Goal: Task Accomplishment & Management: Manage account settings

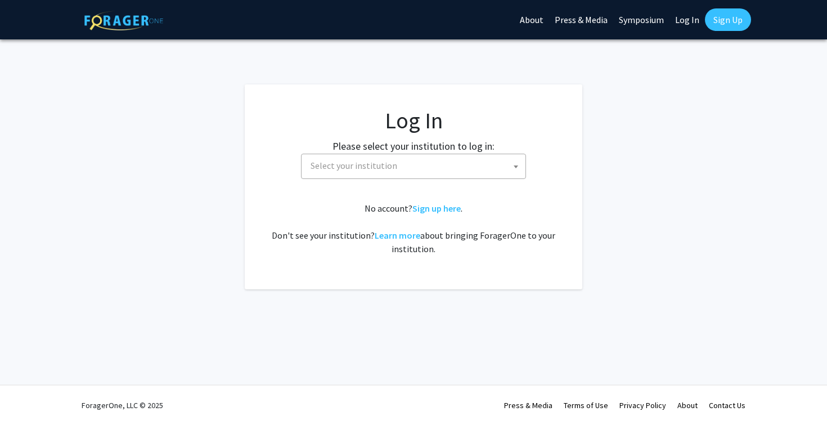
select select
click at [453, 182] on fg-card-body "Log In Please select your institution to log in: [GEOGRAPHIC_DATA] [GEOGRAPHIC_…" at bounding box center [413, 187] width 293 height 160
click at [452, 168] on span "Select your institution" at bounding box center [416, 165] width 220 height 23
type input "s"
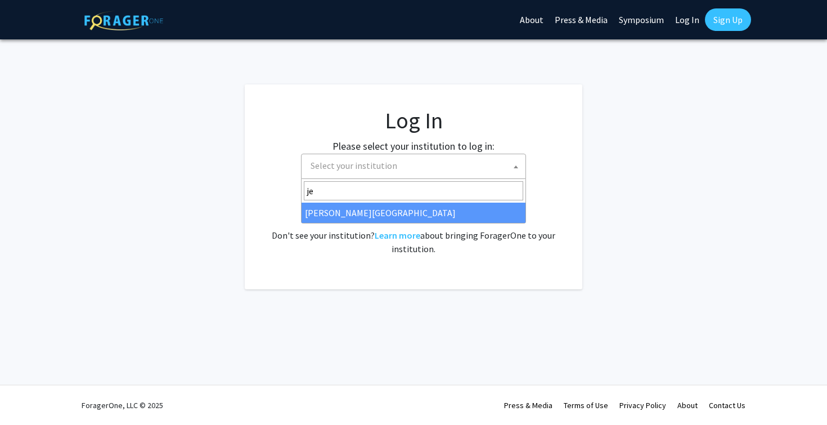
type input "je"
select select "24"
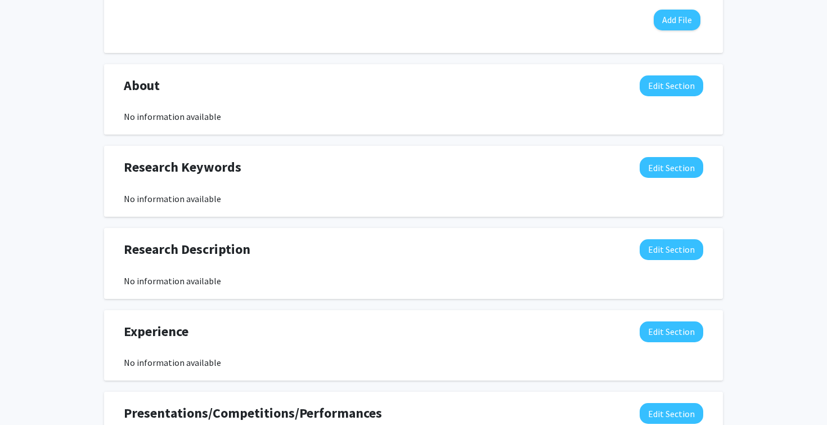
scroll to position [503, 0]
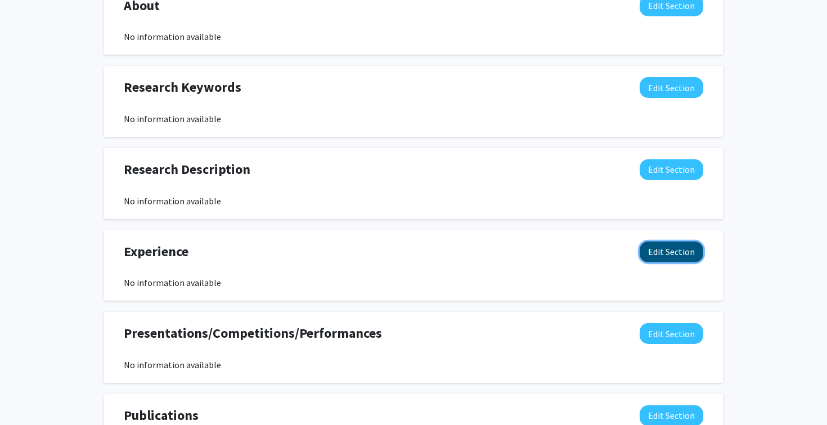
click at [676, 244] on button "Edit Section" at bounding box center [672, 251] width 64 height 21
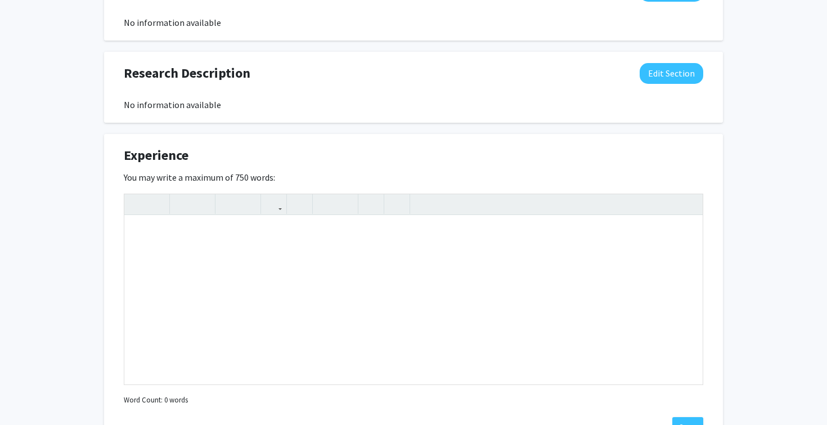
scroll to position [650, 0]
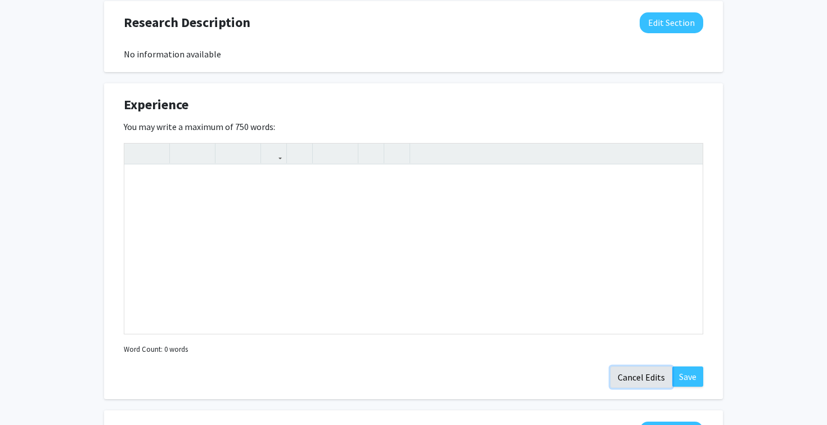
click at [640, 376] on button "Cancel Edits" at bounding box center [642, 376] width 62 height 21
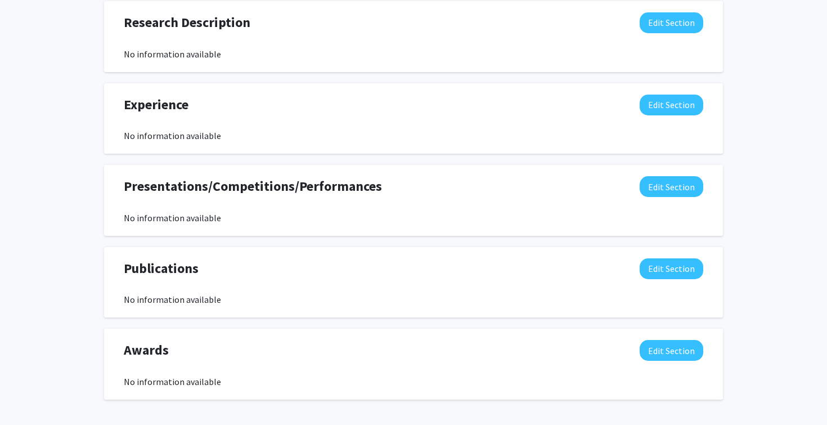
scroll to position [689, 0]
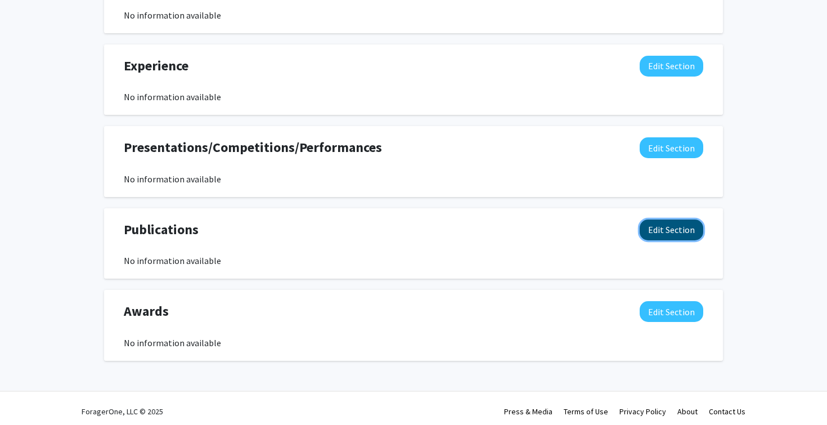
click at [680, 229] on button "Edit Section" at bounding box center [672, 230] width 64 height 21
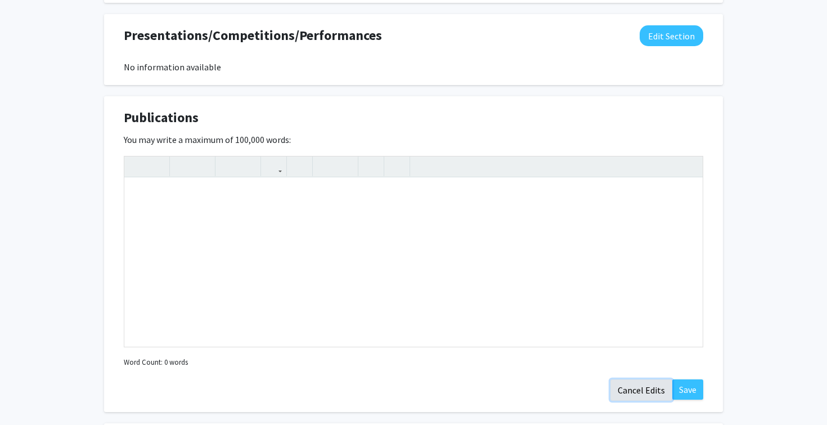
click at [637, 385] on button "Cancel Edits" at bounding box center [642, 389] width 62 height 21
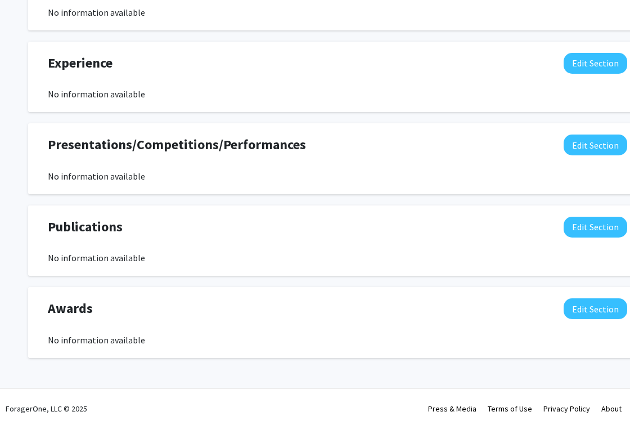
scroll to position [695, 0]
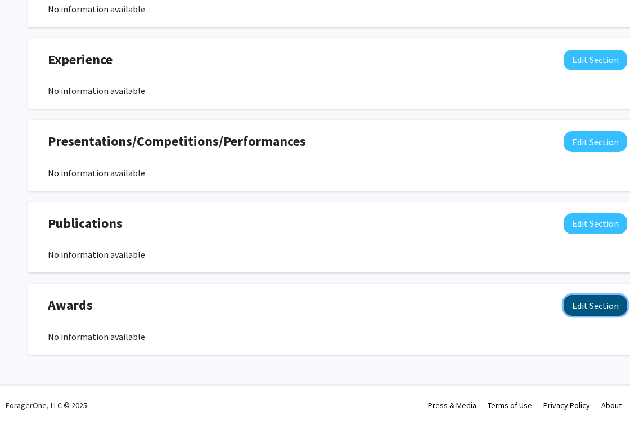
click at [588, 306] on button "Edit Section" at bounding box center [596, 305] width 64 height 21
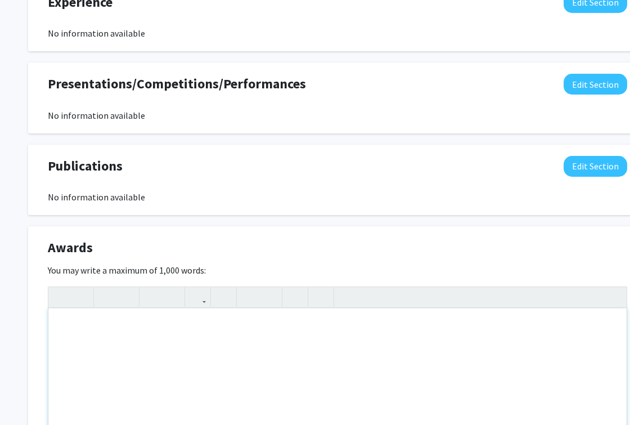
scroll to position [776, 0]
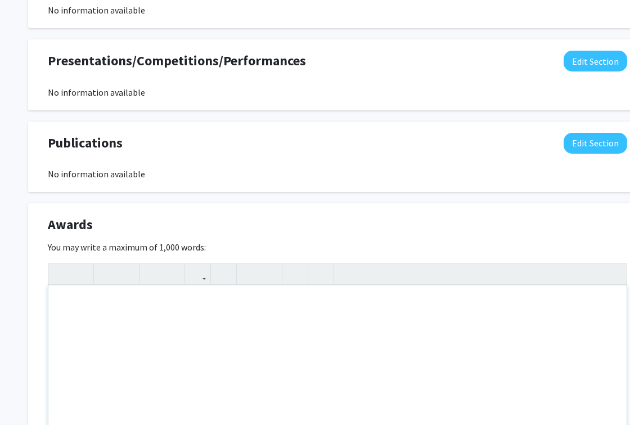
click at [142, 293] on div "Note to users with screen readers: Please deactivate our accessibility plugin f…" at bounding box center [337, 369] width 579 height 169
paste div "Note to users with screen readers: Please deactivate our accessibility plugin f…"
type textarea "<p>American Society of Hematology Abstract Achievement Award; Dr. and Mrs. Schw…"
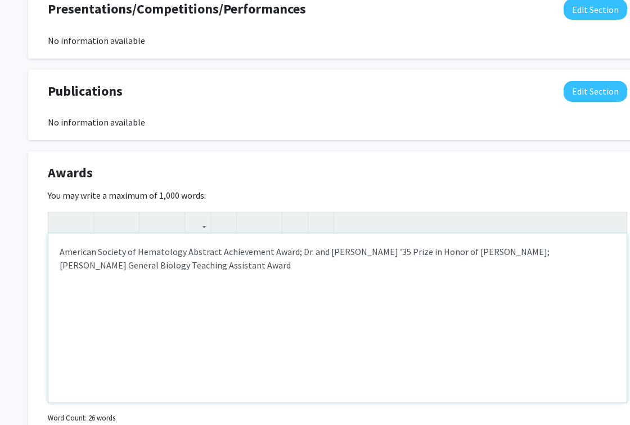
scroll to position [850, 0]
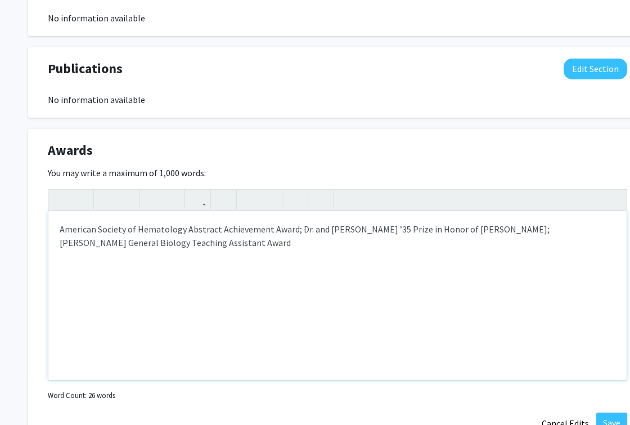
click at [297, 228] on p "American Society of Hematology Abstract Achievement Award; Dr. and Mrs. Schwimm…" at bounding box center [338, 235] width 556 height 27
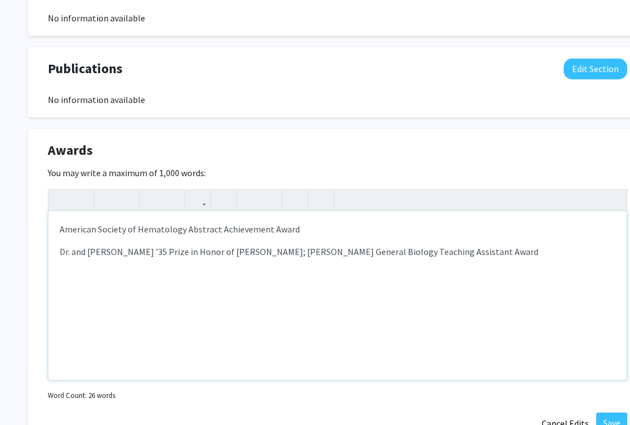
click at [305, 251] on p "Dr. and Mrs. Schwimmer ’35 Prize in Honor of Theodore A. Distler; Lorraine Mine…" at bounding box center [338, 252] width 556 height 14
type textarea "<p>American Society of Hematology Abstract Achievement Award</p><p>Dr. and Mrs.…"
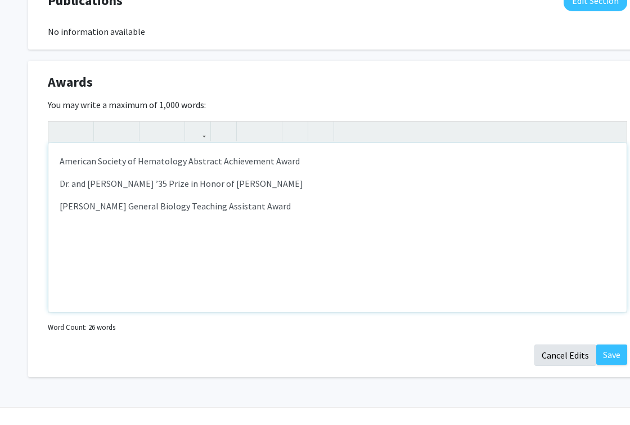
scroll to position [924, 0]
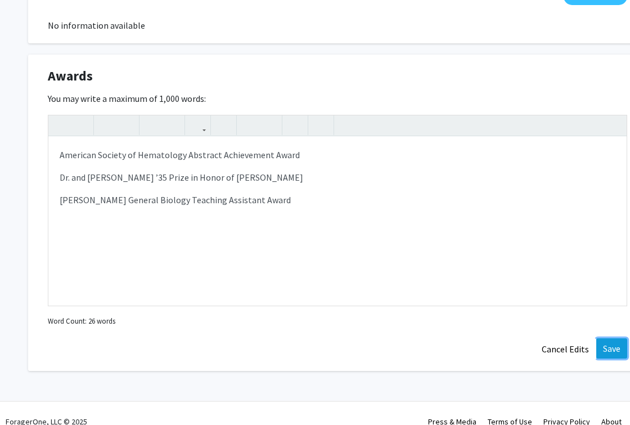
click at [613, 348] on button "Save" at bounding box center [612, 348] width 31 height 20
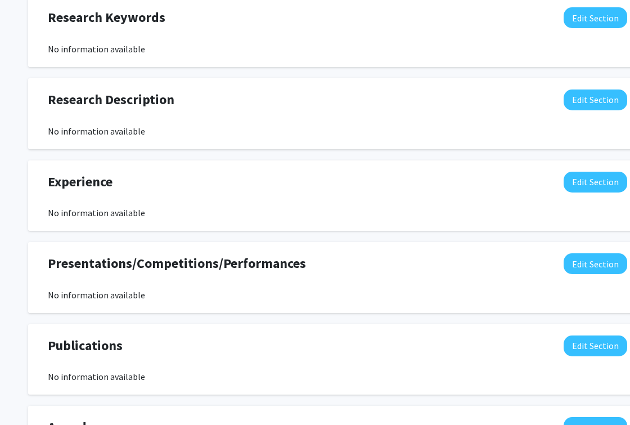
scroll to position [557, 0]
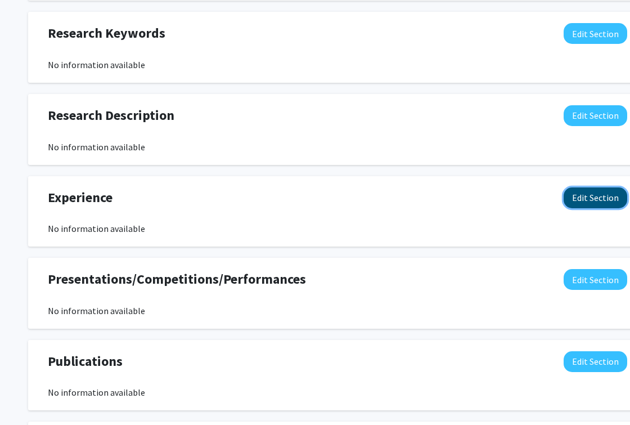
click at [578, 201] on button "Edit Section" at bounding box center [596, 197] width 64 height 21
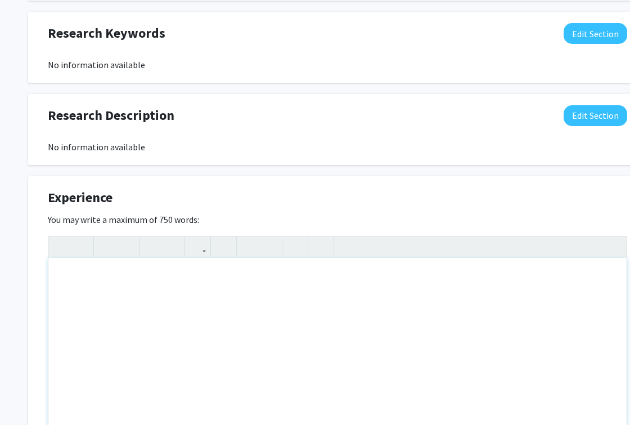
click at [87, 285] on div "Note to users with screen readers: Please deactivate our accessibility plugin f…" at bounding box center [337, 342] width 579 height 169
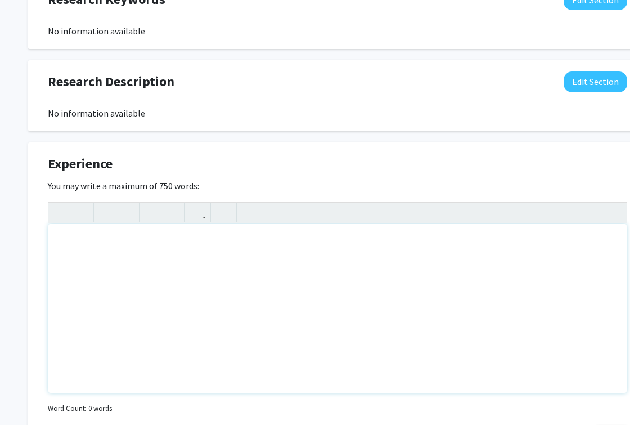
paste div "Note to users with screen readers: Please deactivate our accessibility plugin f…"
type textarea "<p>Children’s Hospital of Philadelphia, Philadelphia, PA June 2024- June 2025 <…"
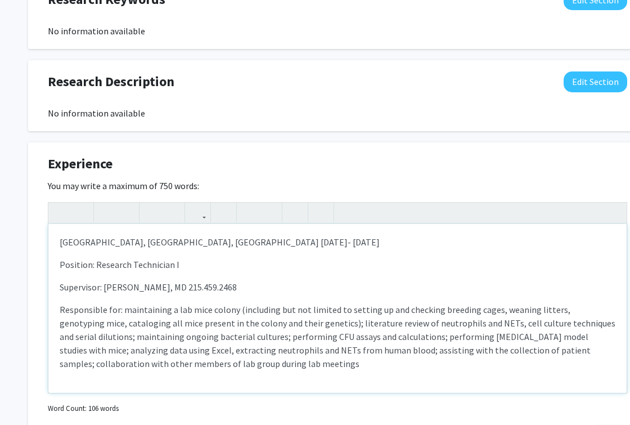
drag, startPoint x: 242, startPoint y: 286, endPoint x: 173, endPoint y: 284, distance: 68.7
click at [173, 284] on p "Supervisor: Kandace Gollomp, MD 215.459.2468" at bounding box center [338, 287] width 556 height 14
click at [111, 254] on div "Children’s Hospital of Philadelphia, Philadelphia, PA June 2024- June 2025 Pos…" at bounding box center [337, 308] width 579 height 169
drag, startPoint x: 257, startPoint y: 241, endPoint x: 361, endPoint y: 237, distance: 103.7
click at [361, 237] on p "Children’s Hospital of Philadelphia, Philadelphia, PA June 2024- June 2025" at bounding box center [338, 242] width 556 height 14
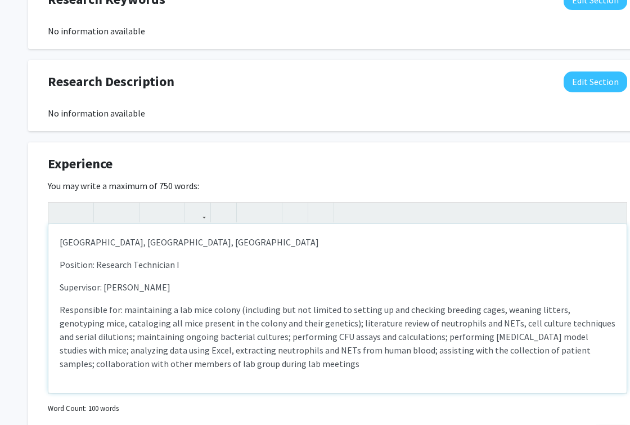
scroll to position [11, 0]
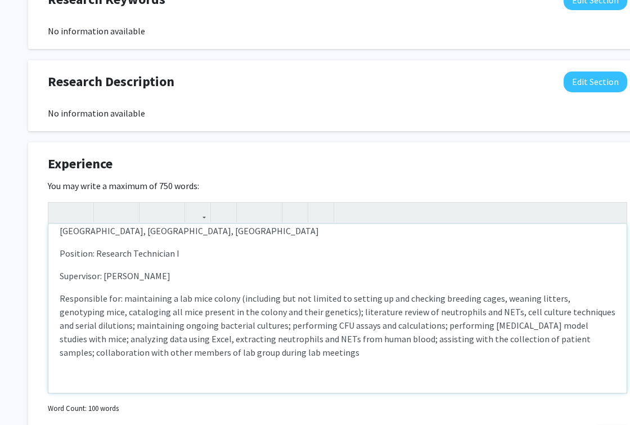
click at [62, 298] on p "Responsible for: maintaining a lab mice colony (including but not limited to se…" at bounding box center [338, 326] width 556 height 68
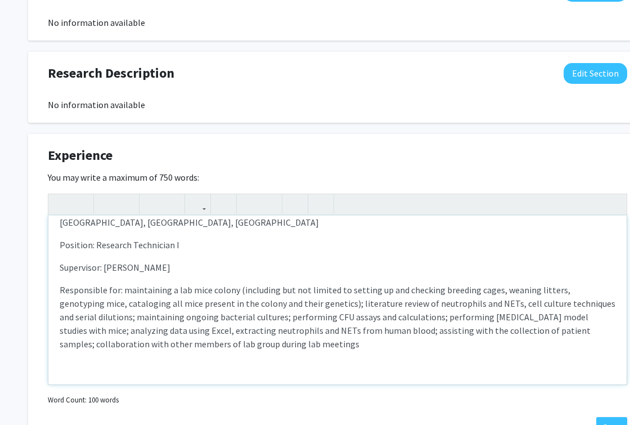
click at [499, 332] on p "Responsible for: maintaining a lab mice colony (including but not limited to se…" at bounding box center [338, 317] width 556 height 68
click at [346, 349] on p "Responsible for: maintaining a lab mice colony (including but not limited to se…" at bounding box center [338, 317] width 556 height 68
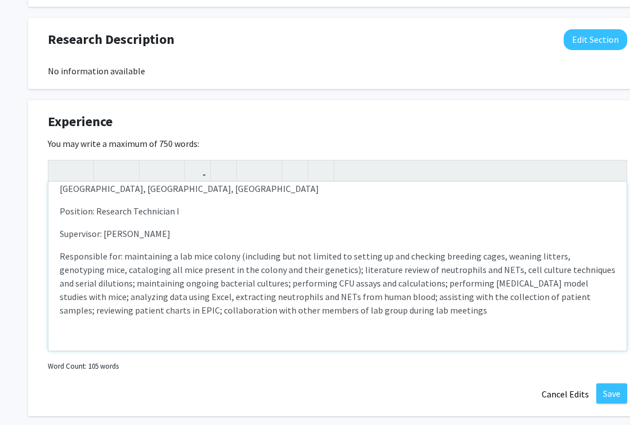
scroll to position [642, 0]
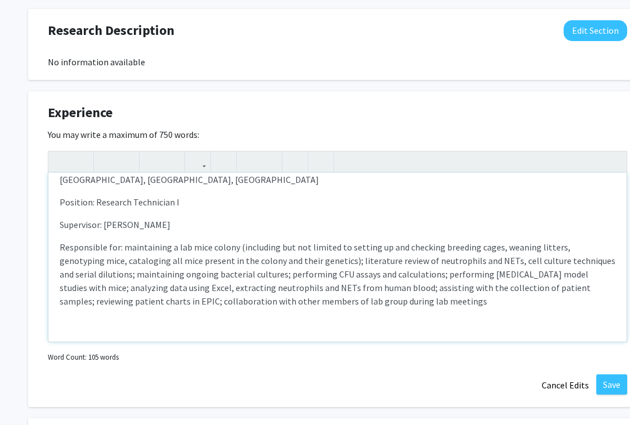
click at [55, 200] on div "Children’s Hospital of Philadelphia, Philadelphia, PA Position: Research Techni…" at bounding box center [337, 257] width 579 height 169
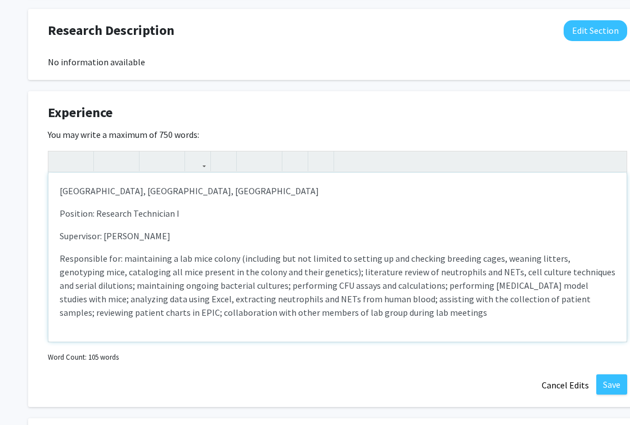
click at [96, 212] on span "Position: Research Technician I" at bounding box center [120, 213] width 120 height 11
drag, startPoint x: 267, startPoint y: 192, endPoint x: 66, endPoint y: 198, distance: 201.0
click at [66, 198] on div "Children’s Hospital of Philadelphia, Philadelphia, PA Position: Research Techni…" at bounding box center [337, 257] width 579 height 169
click at [60, 194] on p "Children’s Hospital of Philadelphia, Philadelphia, PA" at bounding box center [338, 191] width 556 height 14
click at [57, 214] on div "Pediatric Hematology Research: Children’s Hospital of Philadelphia, Philadelphi…" at bounding box center [337, 257] width 579 height 169
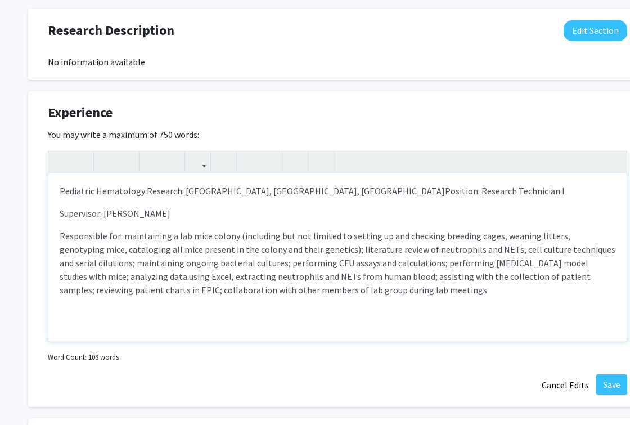
click at [57, 217] on div "Pediatric Hematology Research: Children’s Hospital of Philadelphia, Philadelphi…" at bounding box center [337, 257] width 579 height 169
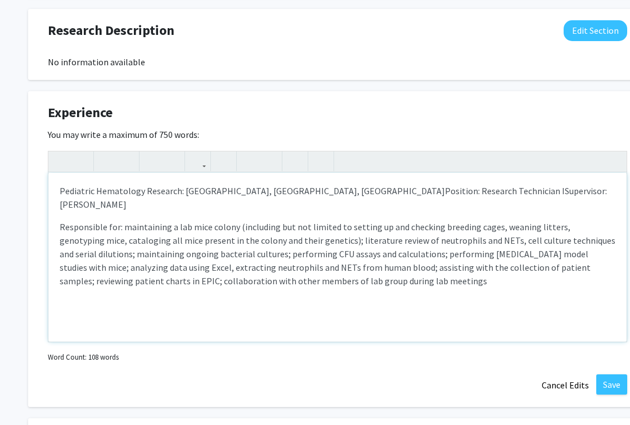
click at [60, 220] on p "Responsible for: maintaining a lab mice colony (including but not limited to se…" at bounding box center [338, 254] width 556 height 68
click at [378, 270] on p "Responsible for: maintaining a lab mice colony (including but not limited to se…" at bounding box center [338, 254] width 556 height 68
type textarea "<p>Pediatric Hematology Research: Children’s Hospital of Philadelphia, Philadel…"
click at [319, 281] on div "Pediatric Hematology Research: Children’s Hospital of Philadelphia, Philadelphi…" at bounding box center [337, 257] width 579 height 169
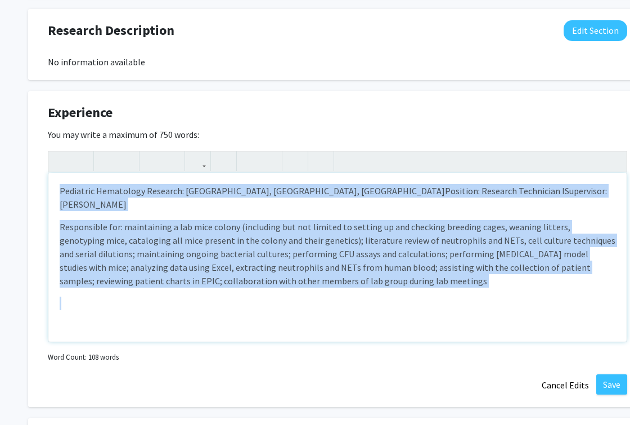
drag, startPoint x: 297, startPoint y: 286, endPoint x: 6, endPoint y: 182, distance: 308.7
click at [6, 182] on div "Abigail Skidmore Edit Section See Public View help Degree Level: Doctoral Candi…" at bounding box center [337, 70] width 675 height 1345
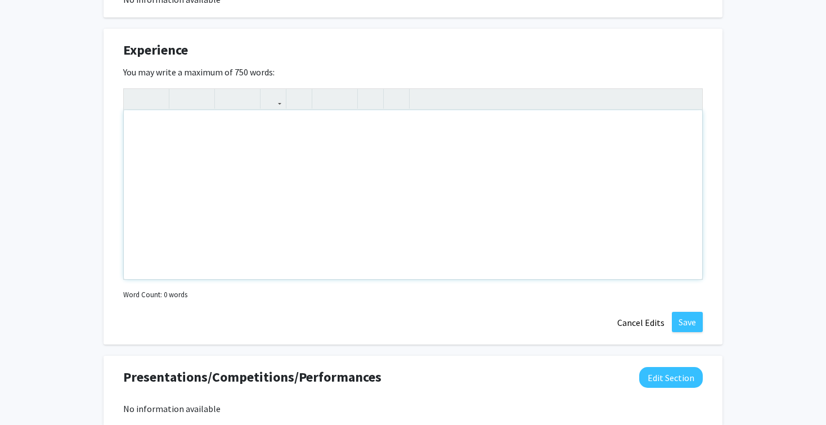
scroll to position [710, 0]
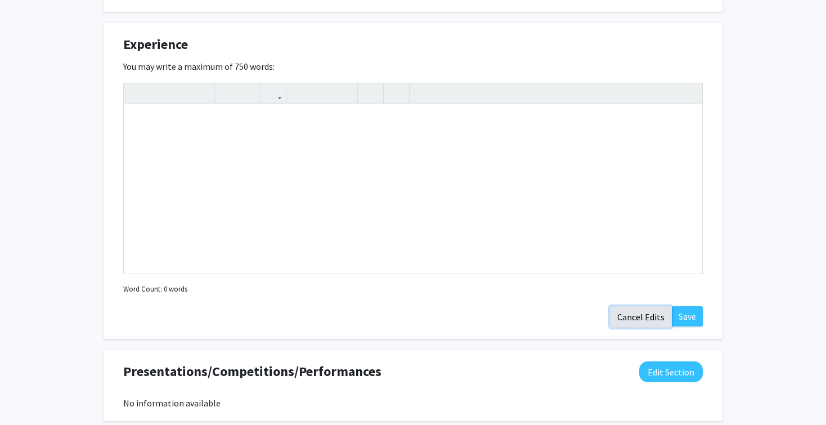
click at [644, 315] on button "Cancel Edits" at bounding box center [641, 316] width 62 height 21
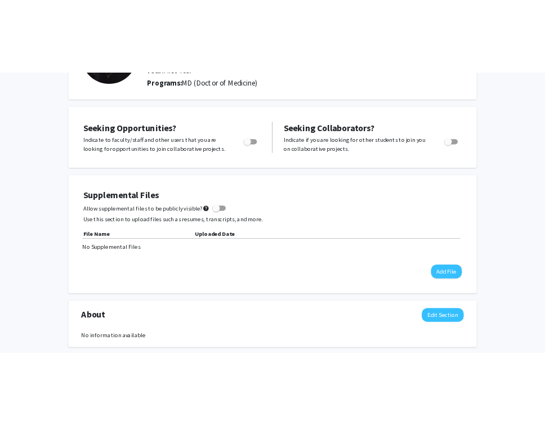
scroll to position [112, 0]
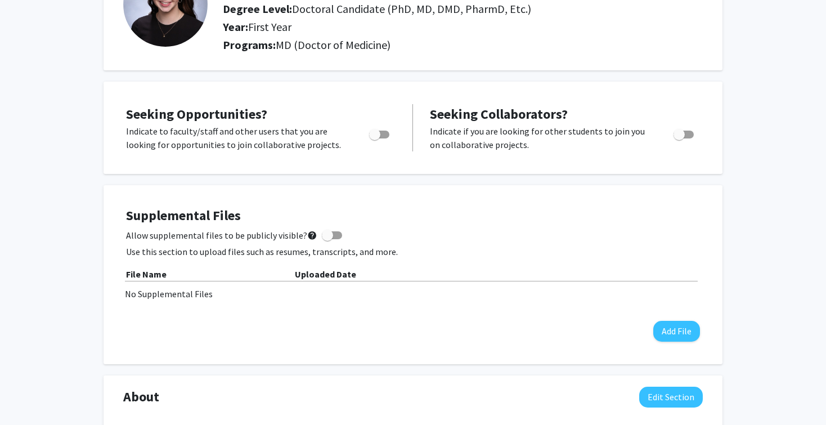
click at [332, 234] on span at bounding box center [332, 235] width 20 height 8
click at [328, 239] on input "Allow supplemental files to be publicly visible? help" at bounding box center [327, 239] width 1 height 1
checkbox input "true"
click at [675, 330] on button "Add File" at bounding box center [676, 331] width 47 height 21
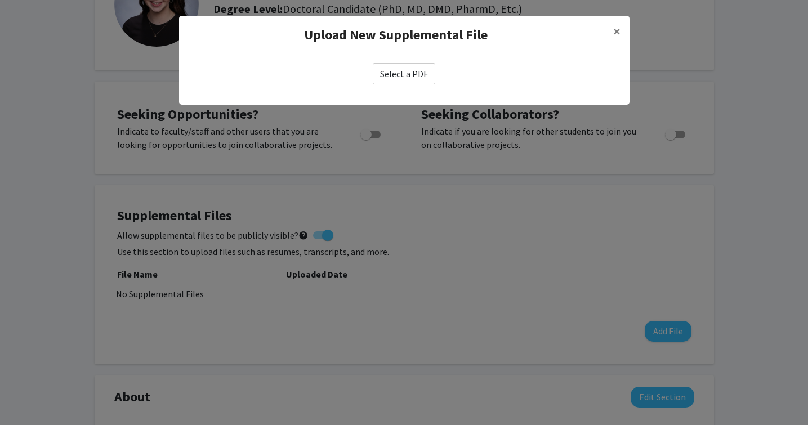
click at [416, 75] on label "Select a PDF" at bounding box center [404, 73] width 62 height 21
click at [0, 0] on input "Select a PDF" at bounding box center [0, 0] width 0 height 0
click at [781, 266] on modal-container "Upload New Supplemental File × Select a PDF" at bounding box center [404, 212] width 808 height 425
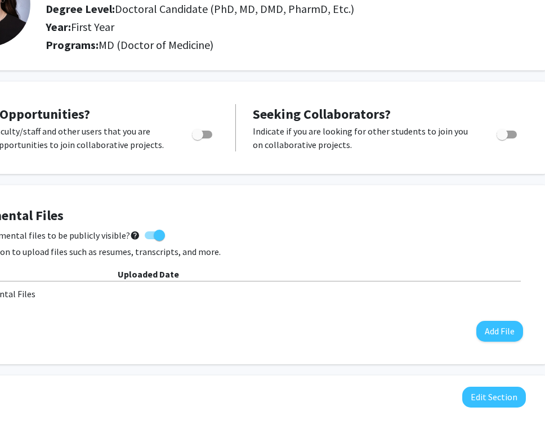
scroll to position [112, 131]
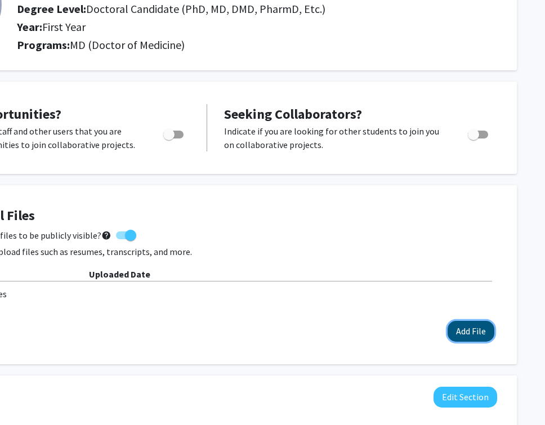
click at [480, 334] on button "Add File" at bounding box center [470, 331] width 47 height 21
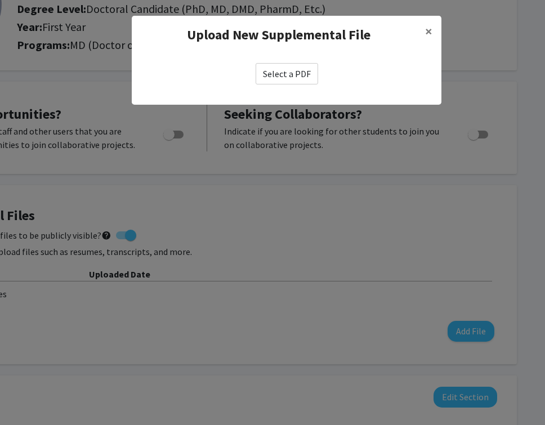
click at [289, 71] on label "Select a PDF" at bounding box center [287, 73] width 62 height 21
click at [0, 0] on input "Select a PDF" at bounding box center [0, 0] width 0 height 0
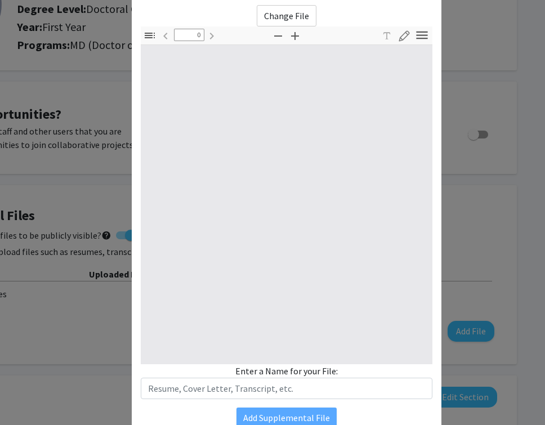
scroll to position [107, 0]
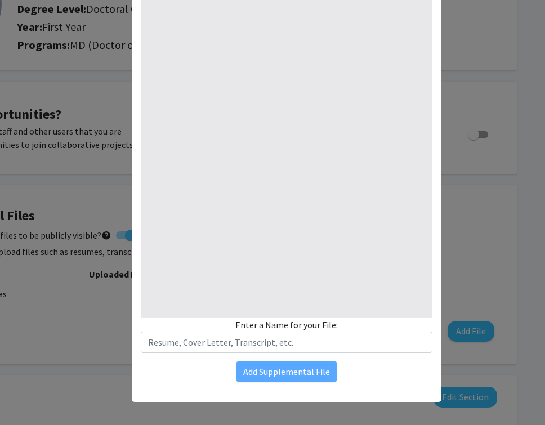
type input "1"
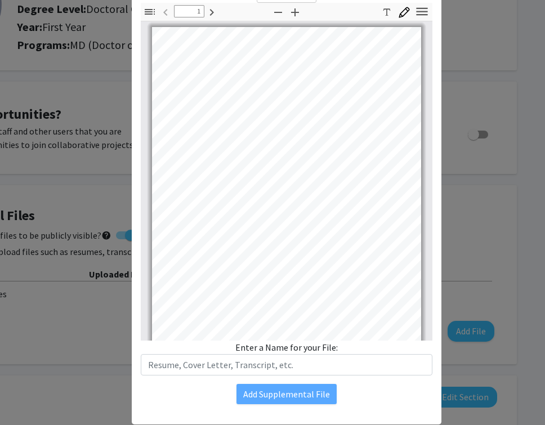
scroll to position [69, 0]
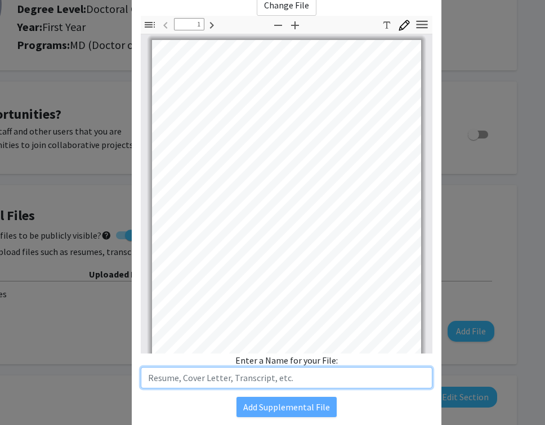
click at [261, 377] on input "text" at bounding box center [287, 377] width 292 height 21
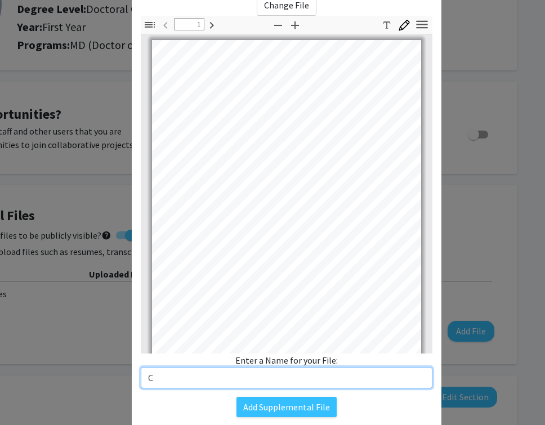
type input "CV"
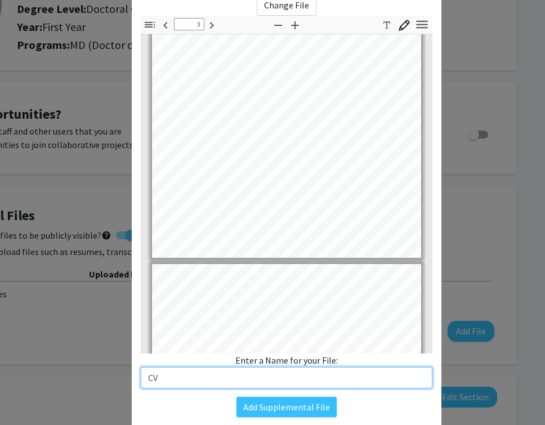
type input "4"
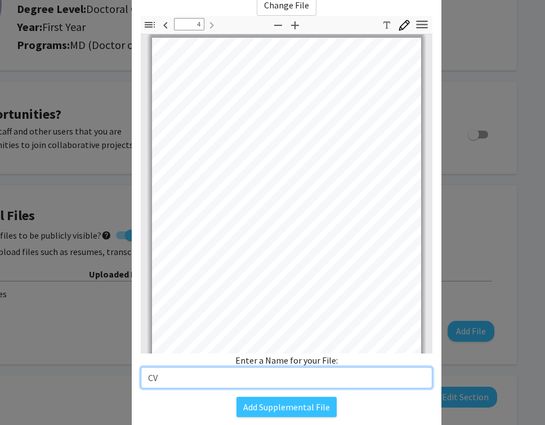
scroll to position [1065, 0]
type input "CV"
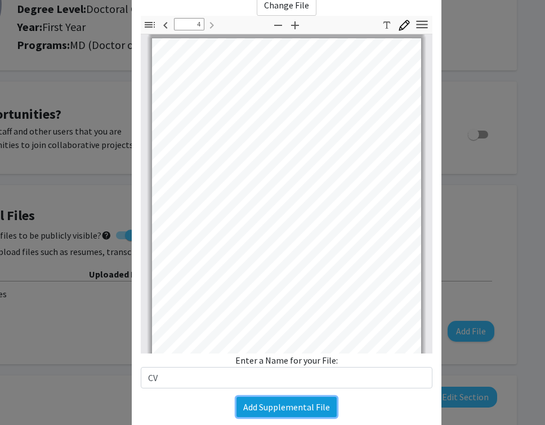
click at [283, 410] on button "Add Supplemental File" at bounding box center [286, 407] width 100 height 20
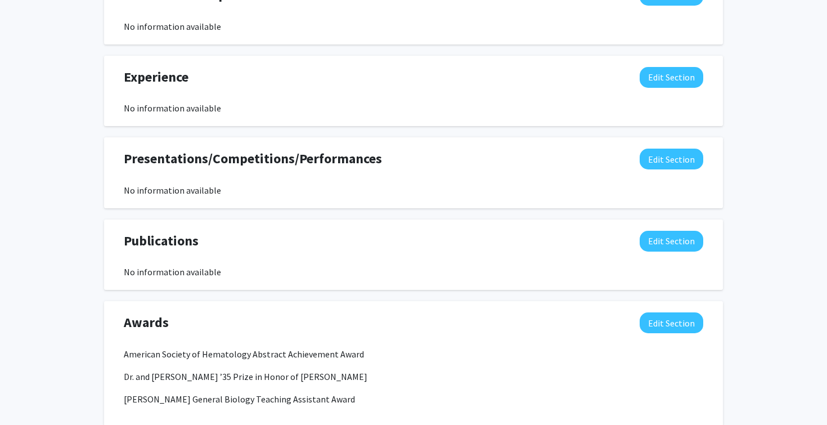
scroll to position [768, 0]
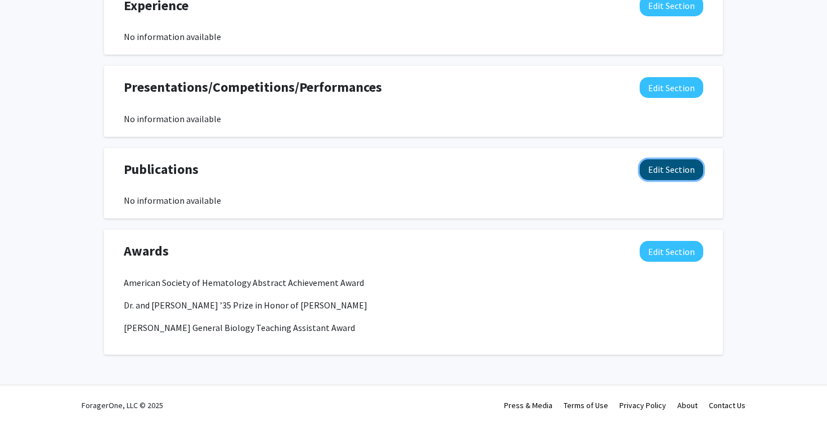
click at [680, 171] on button "Edit Section" at bounding box center [672, 169] width 64 height 21
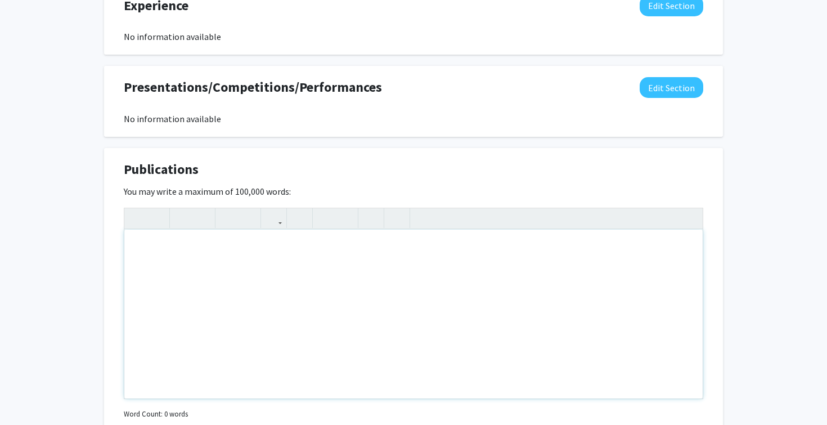
click at [295, 307] on div "Note to users with screen readers: Please deactivate our accessibility plugin f…" at bounding box center [413, 314] width 579 height 169
paste div "Note to users with screen readers: Please deactivate our accessibility plugin f…"
type textarea "<p>· Ngo A, Skidmore A, Oberg J, Yarovoi I, Sarkar A, Levine N, Bochenek V, Zha…"
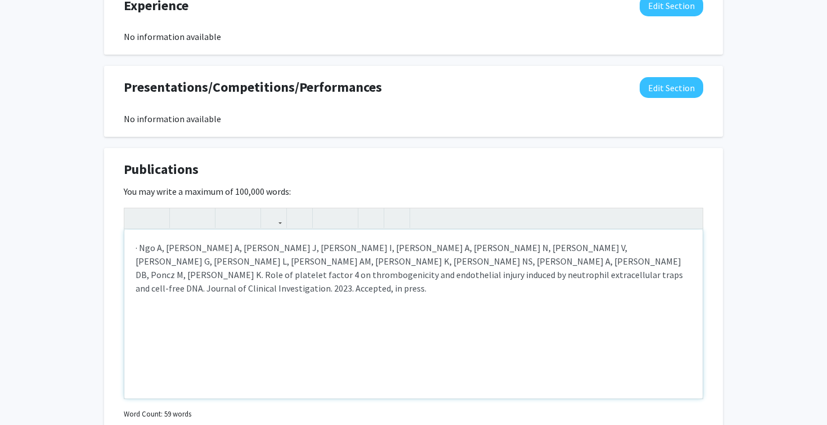
click at [142, 249] on p "· Ngo A, Skidmore A, Oberg J, Yarovoi I, Sarkar A, Levine N, Bochenek V, Zhao G…" at bounding box center [414, 268] width 556 height 54
type textarea "<p>Ngo A, Skidmore A, Oberg J, Yarovoi I, Sarkar A, Levine N, Bochenek V, Zhao …"
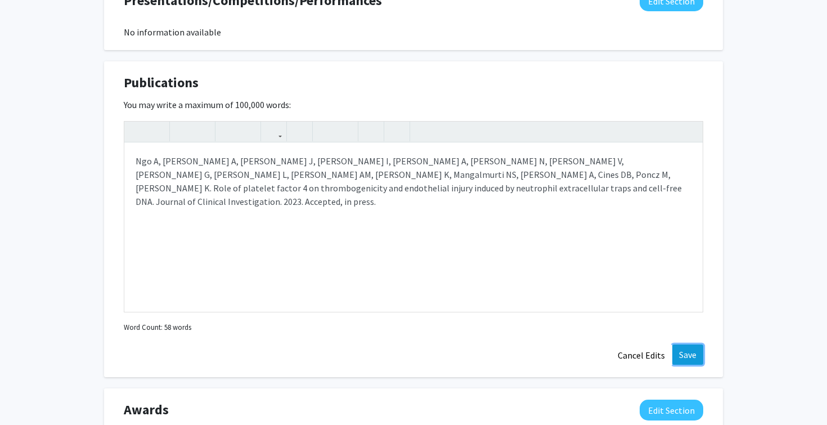
click at [689, 355] on button "Save" at bounding box center [688, 354] width 31 height 20
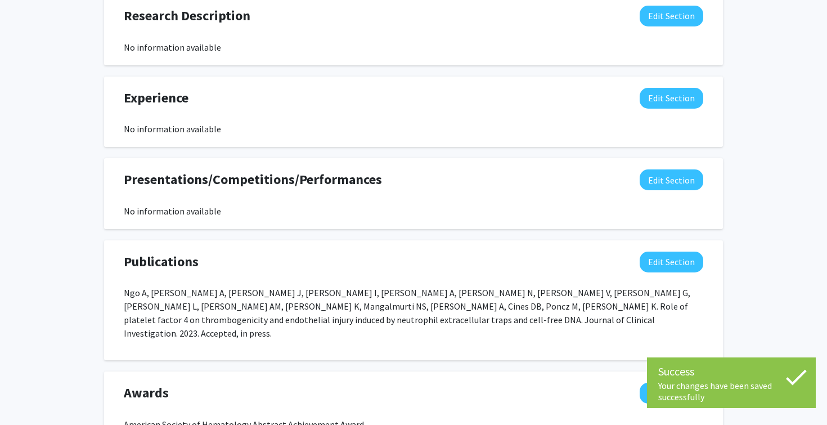
scroll to position [673, 0]
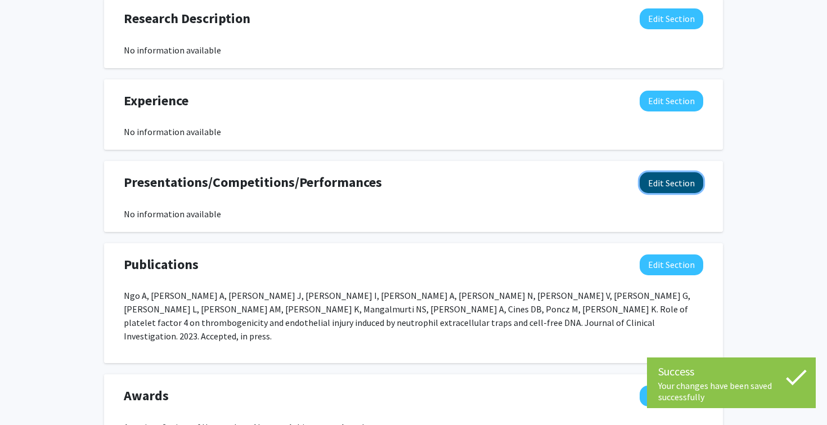
click at [667, 180] on button "Edit Section" at bounding box center [672, 182] width 64 height 21
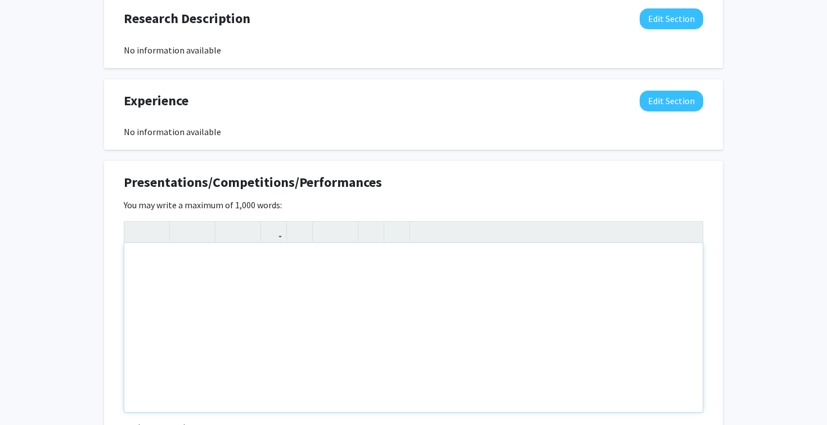
click at [267, 301] on div "Note to users with screen readers: Please deactivate our accessibility plugin f…" at bounding box center [413, 327] width 579 height 169
paste div "Note to users with screen readers: Please deactivate our accessibility plugin f…"
type textarea "<p>· Abigail E Skidmore, Nate Levine, Veronica Bochenek, BA, Manuela Roggiani, …"
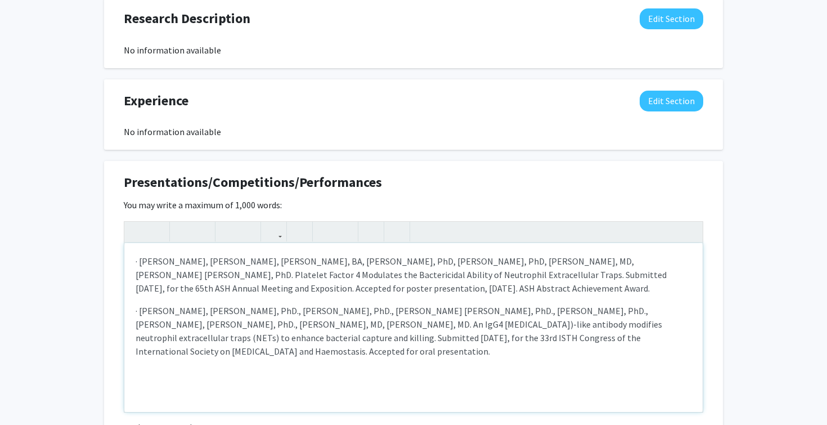
click at [141, 311] on p "· Abigail E Skidmore, Santosh Kumar Yadav, PhD., Weronika Ortmann, PhD., Anh T.…" at bounding box center [414, 331] width 556 height 54
click at [141, 265] on p "· Abigail E Skidmore, Nate Levine, Veronica Bochenek, BA, Manuela Roggiani, PhD…" at bounding box center [414, 274] width 556 height 41
type textarea "<p>Abigail E Skidmore, Nate Levine, Veronica Bochenek, BA, Manuela Roggiani, Ph…"
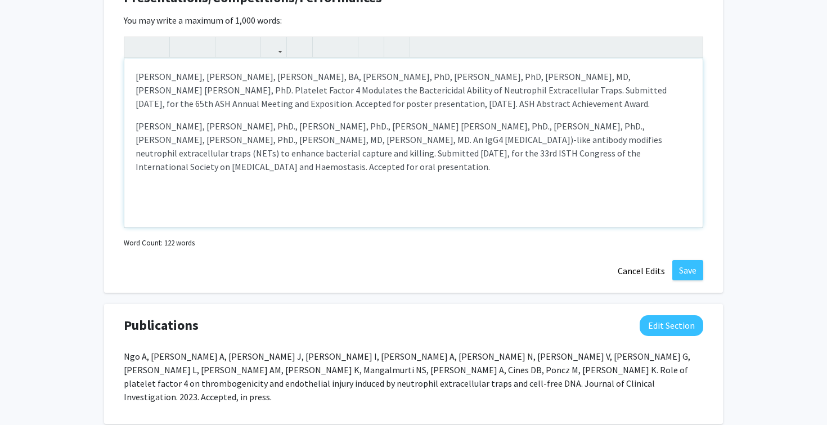
scroll to position [859, 0]
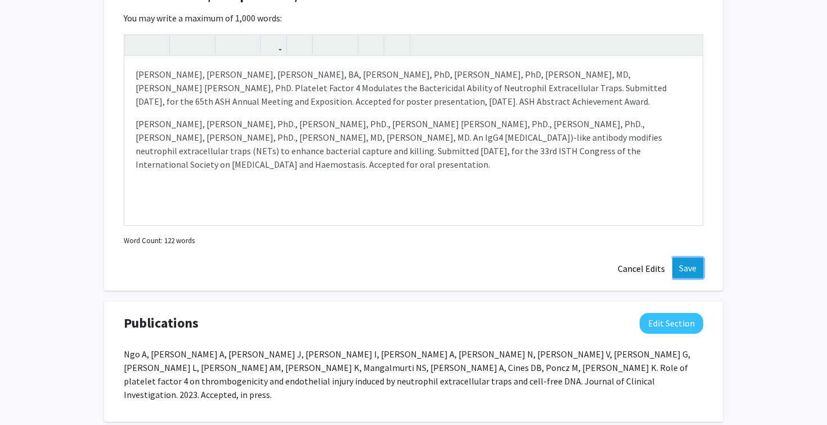
click at [693, 267] on button "Save" at bounding box center [688, 268] width 31 height 20
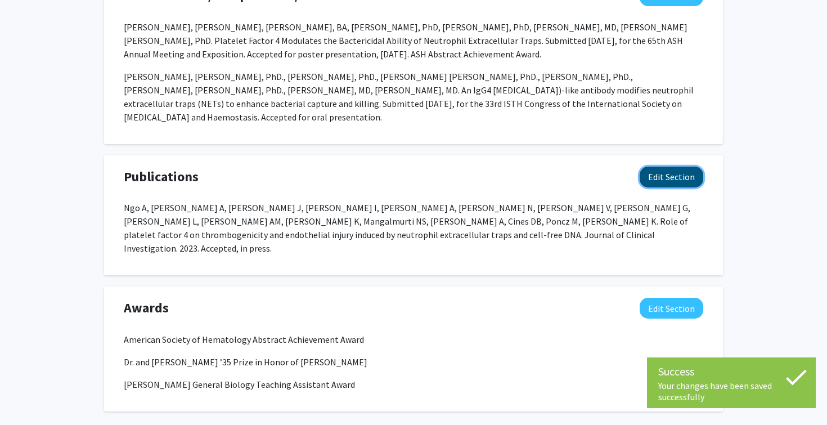
click at [657, 178] on button "Edit Section" at bounding box center [672, 177] width 64 height 21
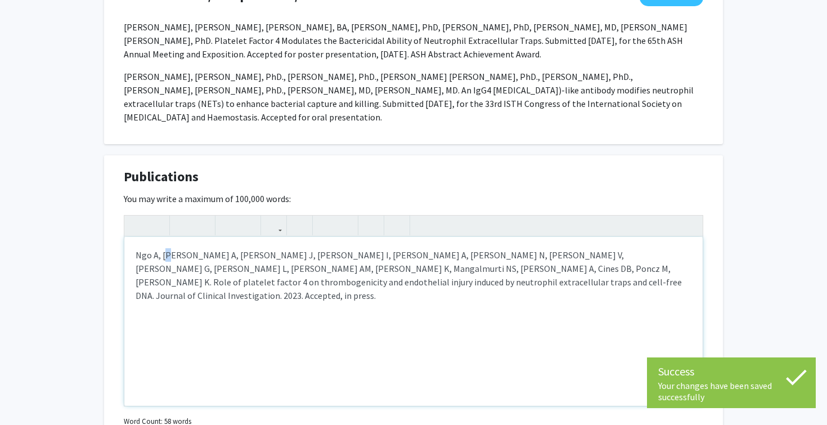
drag, startPoint x: 164, startPoint y: 258, endPoint x: 172, endPoint y: 258, distance: 7.9
click at [172, 258] on p "Ngo A, Skidmore A, Oberg J, Yarovoi I, Sarkar A, Levine N, Bochenek V, Zhao G, …" at bounding box center [414, 275] width 556 height 54
drag, startPoint x: 163, startPoint y: 257, endPoint x: 204, endPoint y: 256, distance: 41.1
click at [204, 256] on p "Ngo A, Skidmore A, Oberg J, Yarovoi I, Sarkar A, Levine N, Bochenek V, Zhao G, …" at bounding box center [414, 275] width 556 height 54
type textarea "<p>Ngo A, <strong>Skidmore A</strong>, Oberg J, Yarovoi I, Sarkar A, Levine N, …"
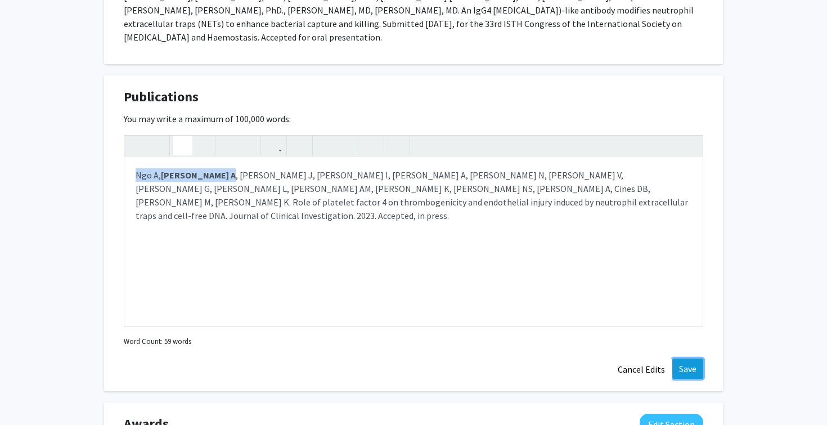
click at [689, 367] on button "Save" at bounding box center [688, 369] width 31 height 20
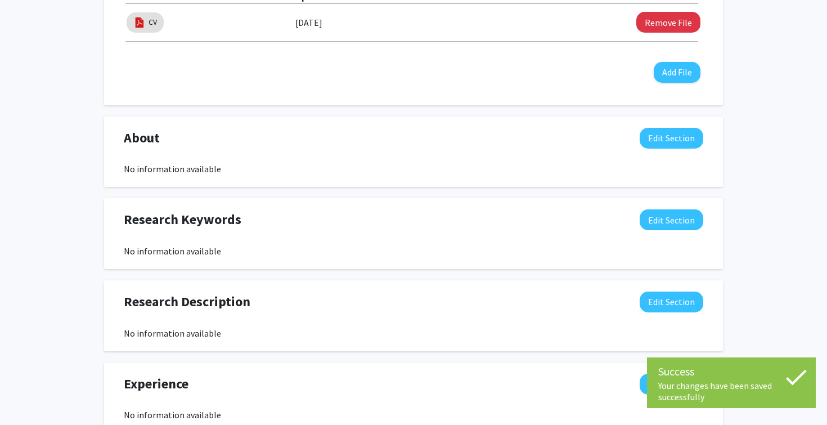
scroll to position [386, 0]
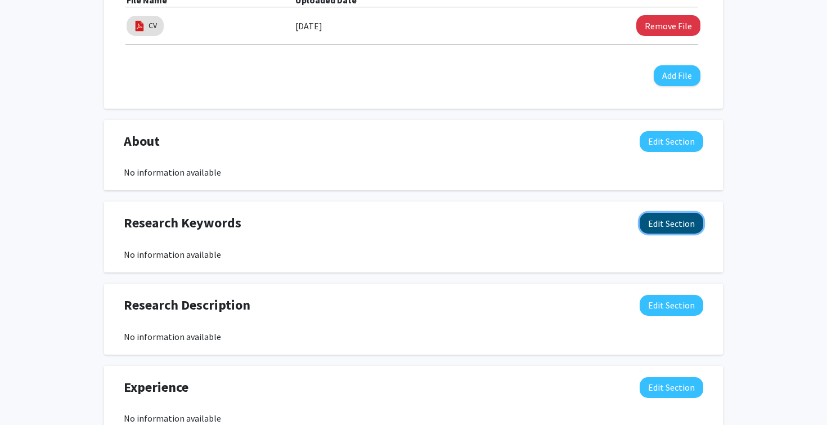
click at [665, 223] on button "Edit Section" at bounding box center [672, 223] width 64 height 21
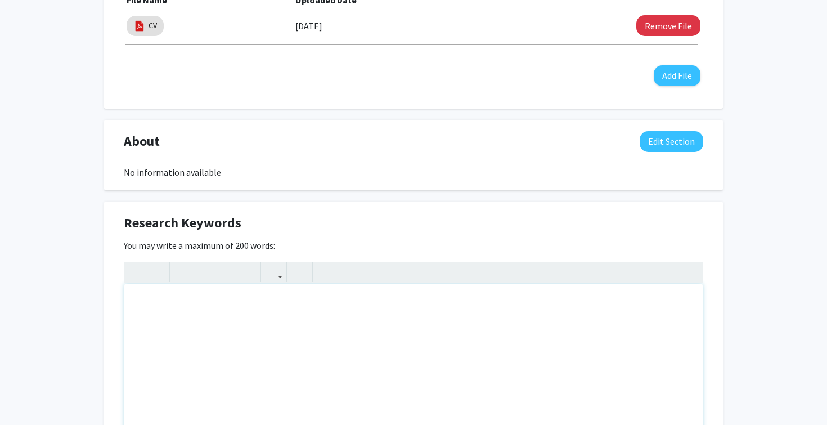
click at [190, 302] on div "Note to users with screen readers: Please deactivate our accessibility plugin f…" at bounding box center [413, 368] width 579 height 169
paste div "Note to users with screen readers: Please deactivate our accessibility plugin f…"
type textarea "<p>Immunology &amp; Hematology</p><br><p>Infectious disease &amp; host defense<…"
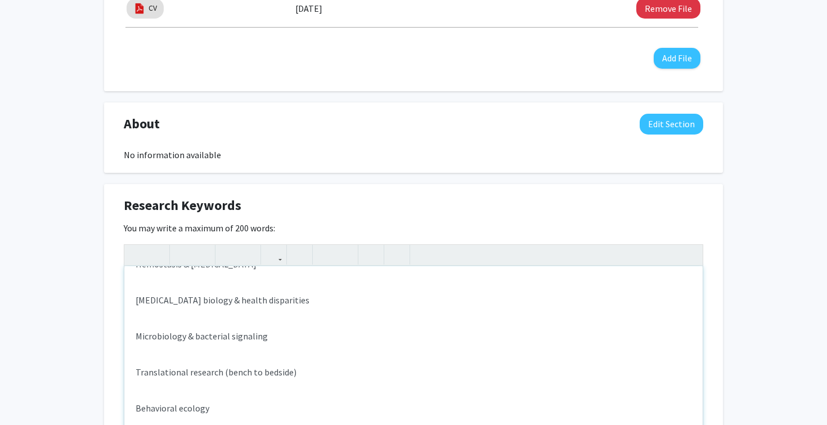
scroll to position [404, 0]
click at [150, 365] on p "Translational research (bench to bedside)" at bounding box center [414, 372] width 556 height 14
click at [150, 355] on div "Immunology & Hematology Infectious disease & host defense Hemostasis & thrombos…" at bounding box center [413, 350] width 579 height 169
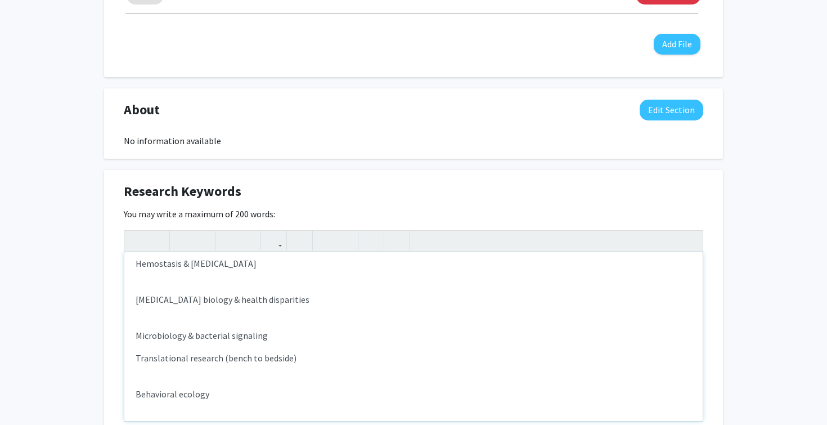
scroll to position [79, 0]
click at [149, 376] on div "Immunology & Hematology Infectious disease & host defense Hemostasis & thrombos…" at bounding box center [413, 336] width 579 height 169
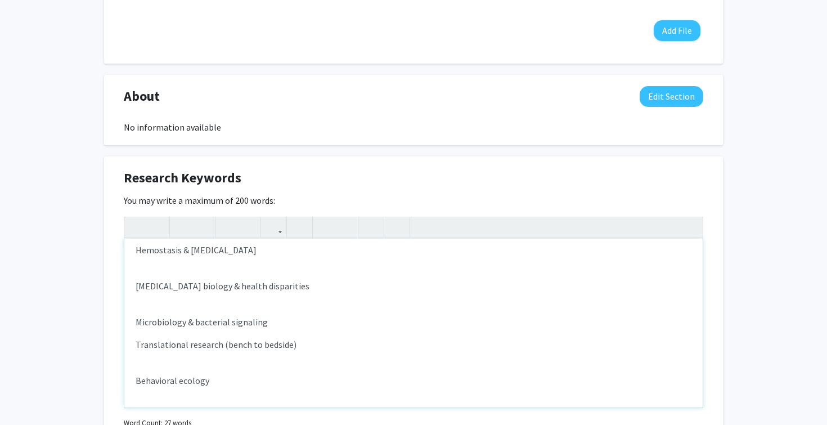
scroll to position [65, 0]
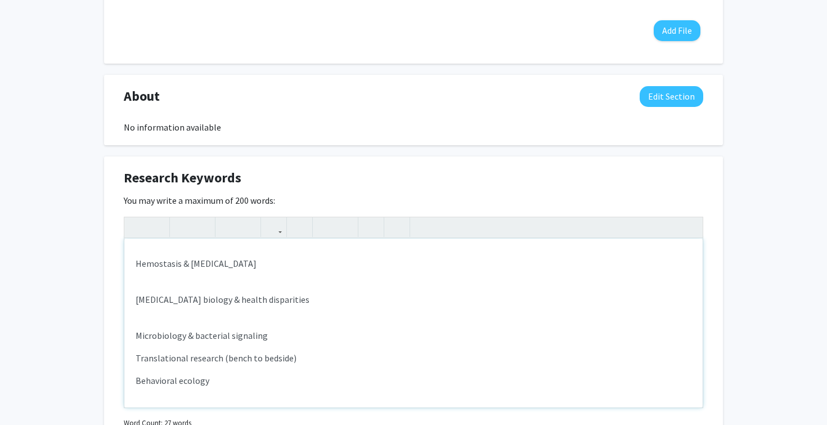
click at [150, 313] on div "Immunology & Hematology Infectious disease & host defense Hemostasis & thrombos…" at bounding box center [413, 323] width 579 height 169
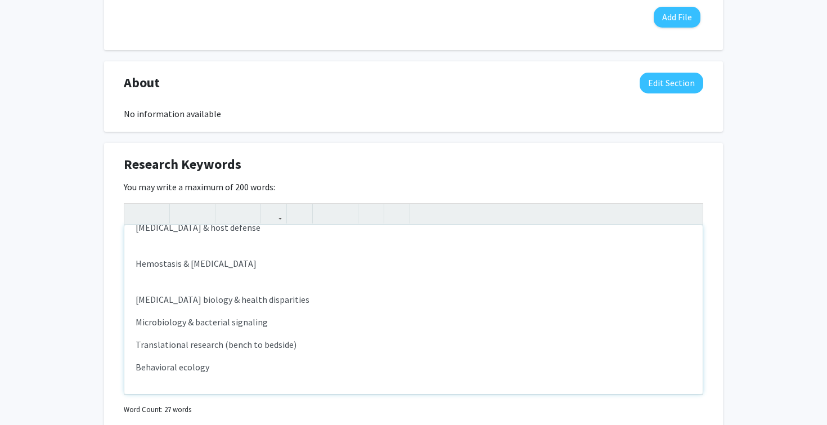
click at [147, 289] on div "Immunology & Hematology Infectious disease & host defense Hemostasis & thrombos…" at bounding box center [413, 309] width 579 height 169
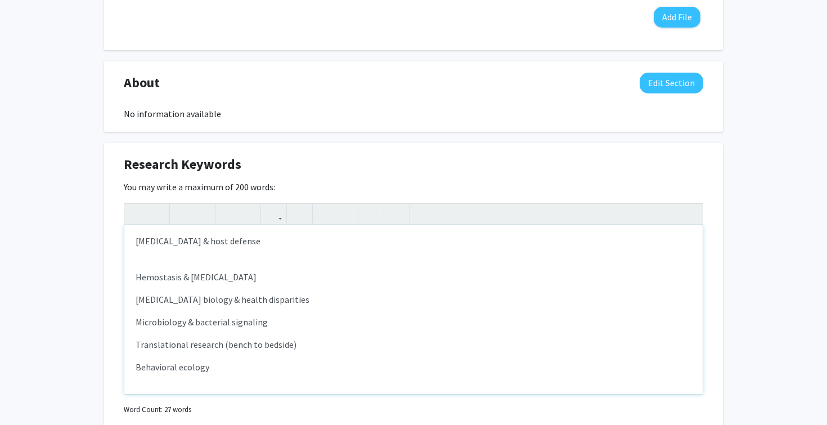
scroll to position [458, 0]
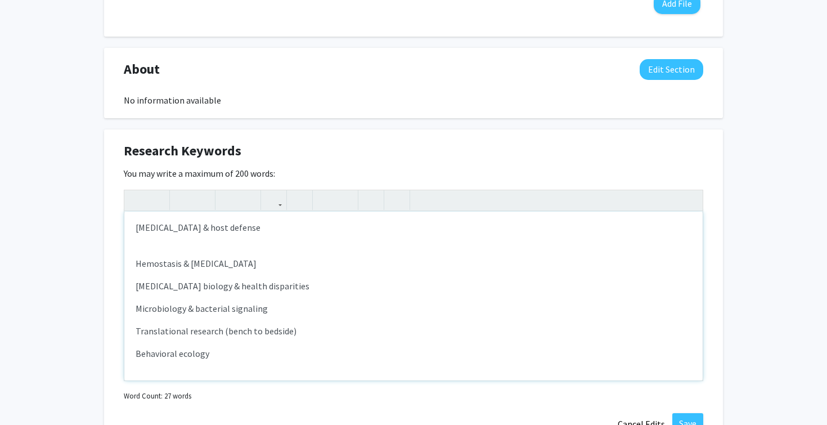
click at [154, 245] on div "Immunology & Hematology Infectious disease & host defense Hemostasis & thrombos…" at bounding box center [413, 296] width 579 height 169
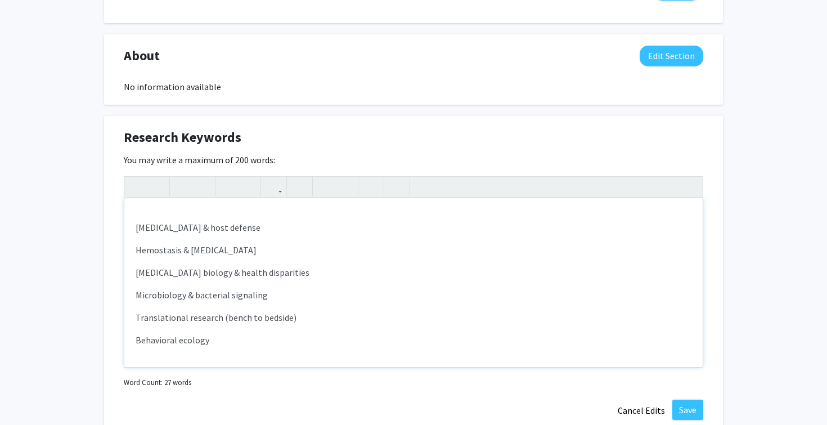
click at [142, 213] on div "Immunology & Hematology Infectious disease & host defense Hemostasis & thrombos…" at bounding box center [413, 282] width 579 height 169
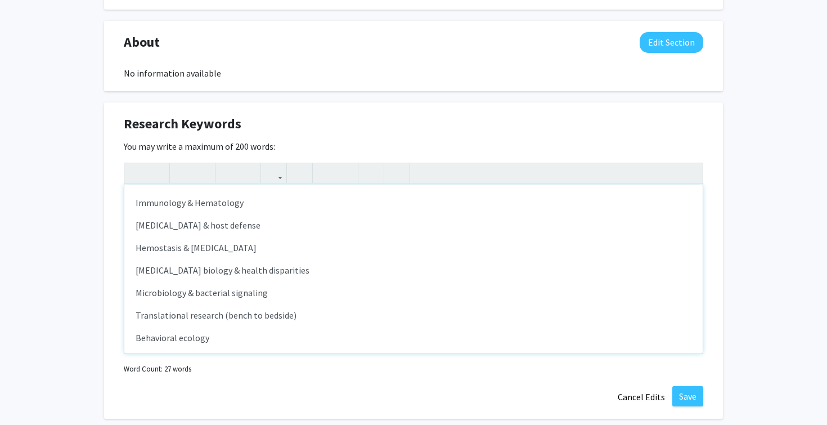
scroll to position [11, 0]
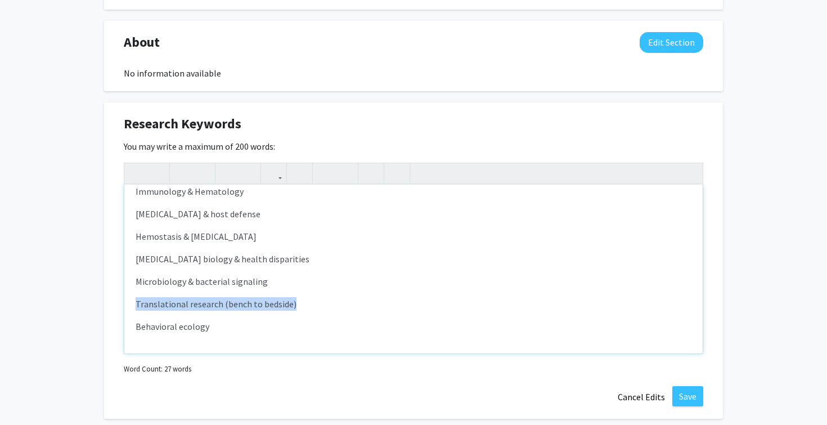
drag, startPoint x: 296, startPoint y: 304, endPoint x: 135, endPoint y: 301, distance: 161.6
click at [135, 301] on div "Immunology & Hematology Infectious disease & host defense Hemostasis & thrombos…" at bounding box center [413, 269] width 579 height 169
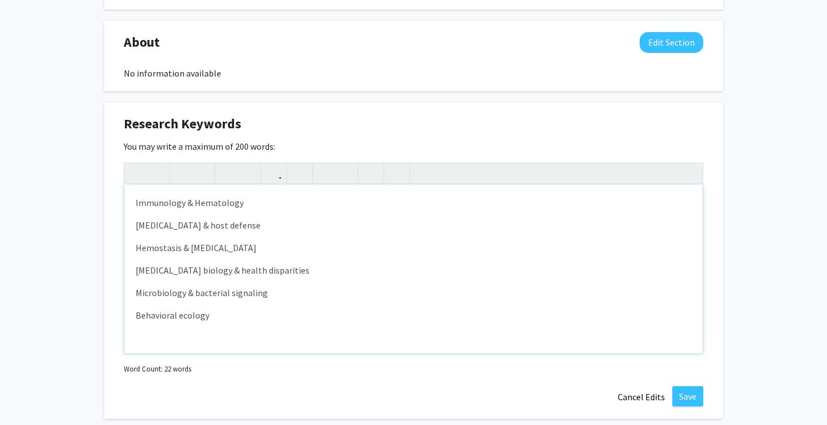
click at [267, 221] on p "Infectious disease & host defense" at bounding box center [414, 225] width 556 height 14
click at [689, 401] on button "Save" at bounding box center [688, 396] width 31 height 20
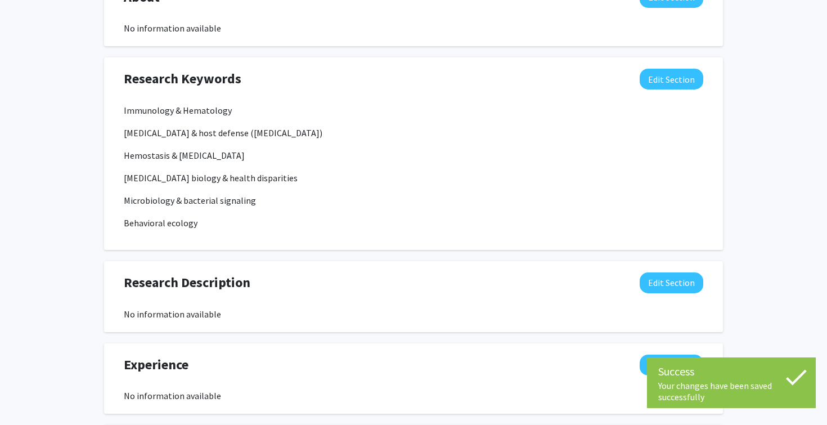
scroll to position [532, 0]
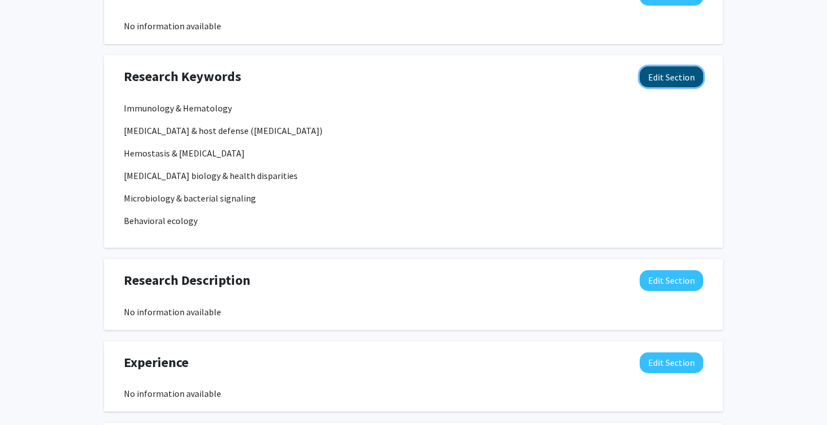
click at [667, 79] on button "Edit Section" at bounding box center [672, 76] width 64 height 21
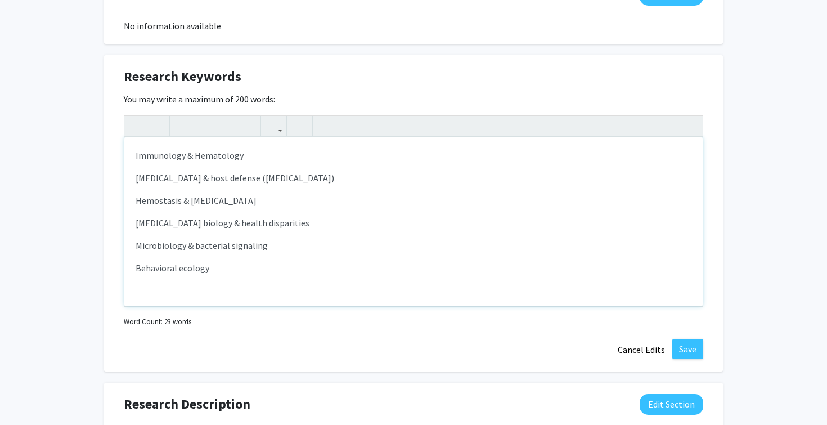
click at [214, 277] on div "Immunology & Hematology Infectious disease & host defense (sepsis) Hemostasis &…" at bounding box center [413, 221] width 579 height 169
type textarea "<p>Immunology &amp; Hematology</p><p>Infectious disease &amp; host defense (sep…"
click at [697, 347] on button "Save" at bounding box center [688, 349] width 31 height 20
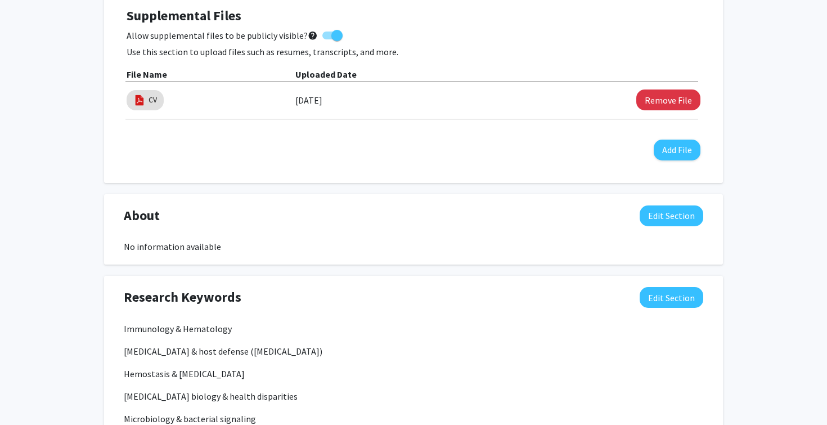
scroll to position [320, 0]
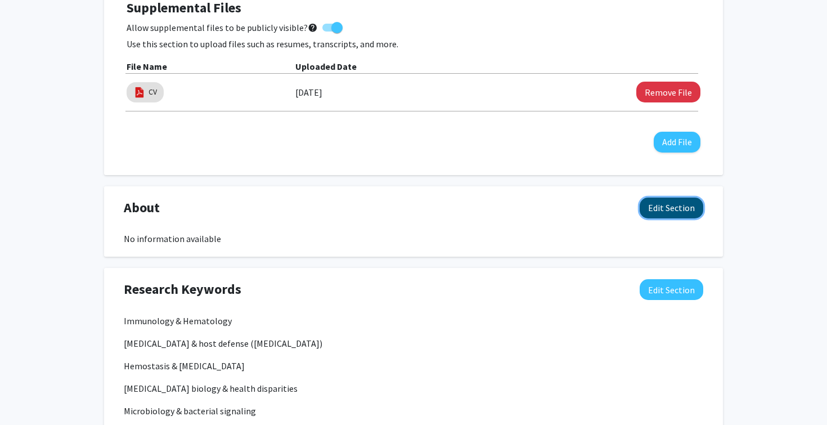
click at [678, 200] on button "Edit Section" at bounding box center [672, 208] width 64 height 21
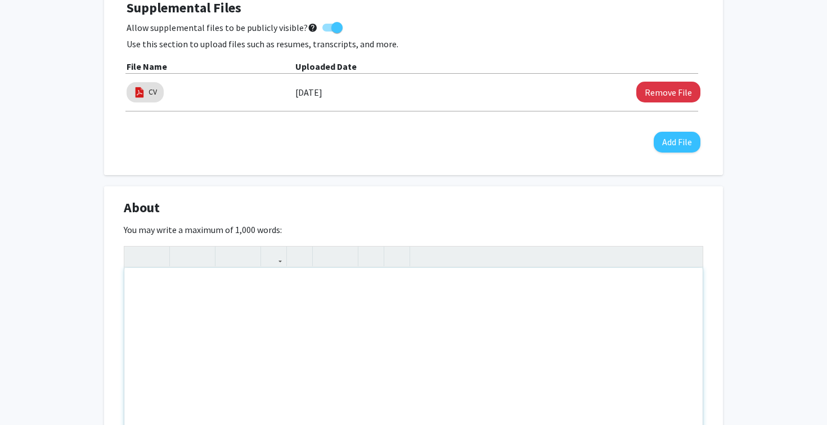
click at [220, 281] on div "Note to users with screen readers: Please deactivate our accessibility plugin f…" at bounding box center [413, 352] width 579 height 169
paste div "Note to users with screen readers: Please deactivate our accessibility plugin f…"
type textarea "<p>First-year medical student with a strong background in immunology, hematolog…"
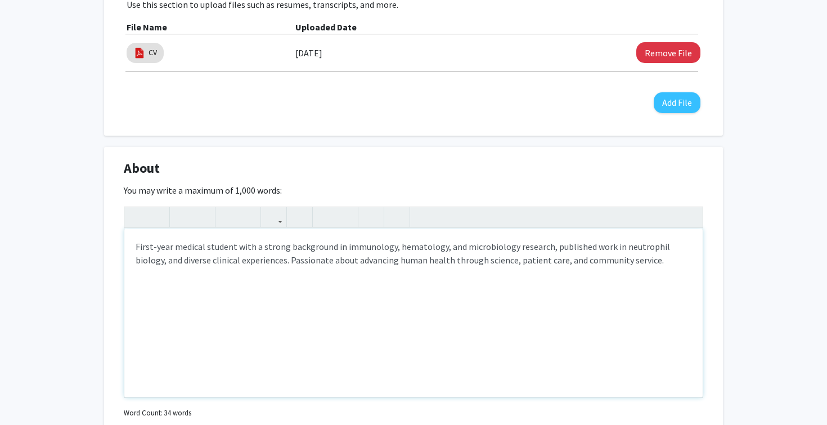
scroll to position [374, 0]
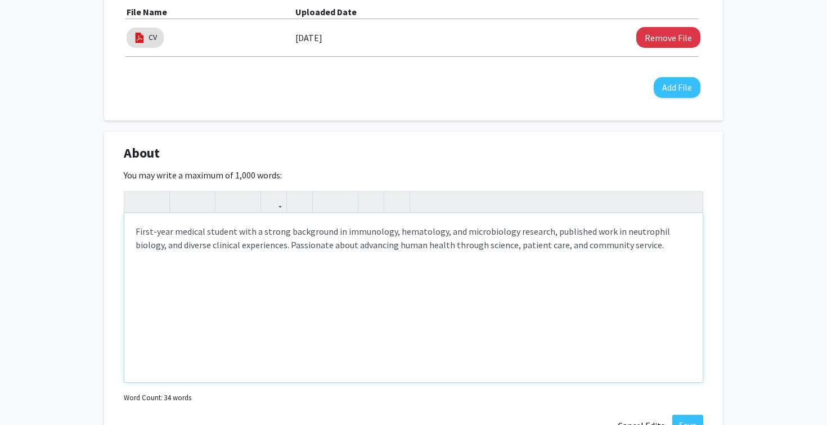
click at [395, 231] on p "First-year medical student with a strong background in immunology, hematology, …" at bounding box center [414, 238] width 556 height 27
click at [391, 235] on p "First-year medical student with a strong background in hematology, and microbio…" at bounding box center [414, 238] width 556 height 27
type textarea "<p>First-year medical student with a strong background in hematology and microb…"
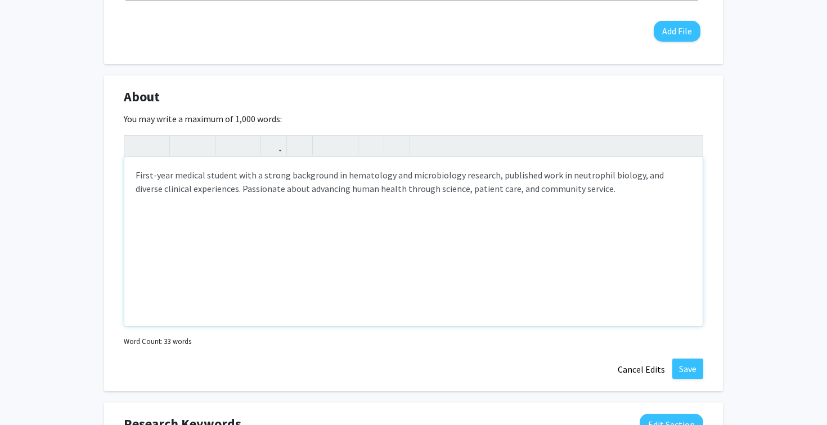
scroll to position [444, 0]
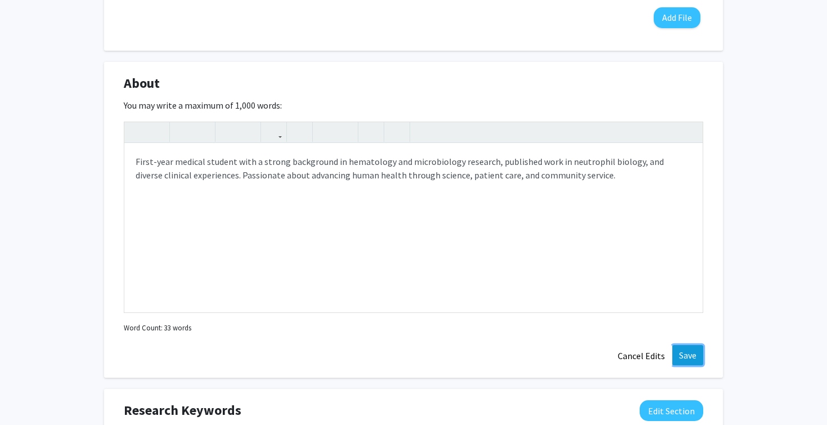
click at [684, 351] on button "Save" at bounding box center [688, 355] width 31 height 20
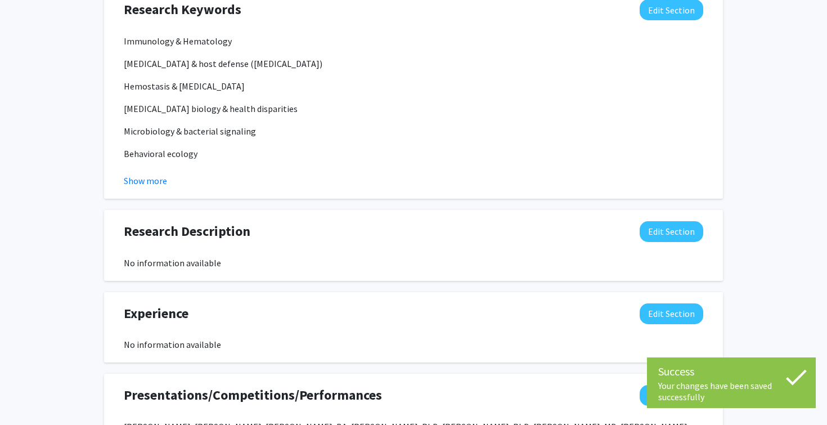
scroll to position [624, 0]
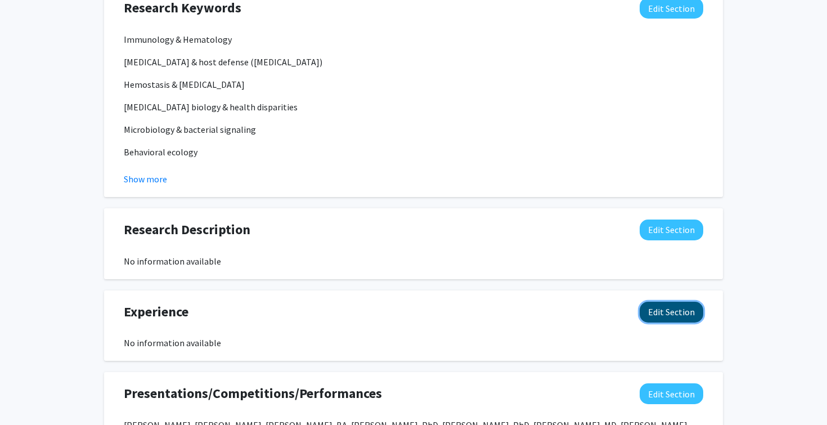
click at [680, 313] on button "Edit Section" at bounding box center [672, 312] width 64 height 21
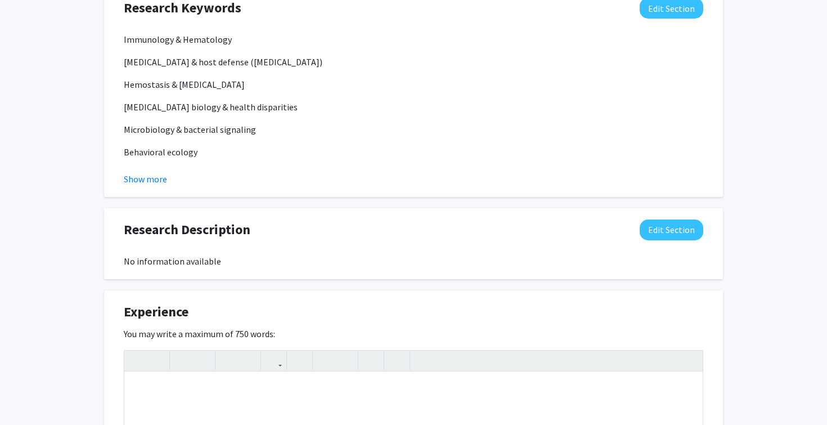
click at [705, 225] on div "Research Description Edit Section" at bounding box center [413, 233] width 597 height 26
click at [685, 225] on button "Edit Section" at bounding box center [672, 230] width 64 height 21
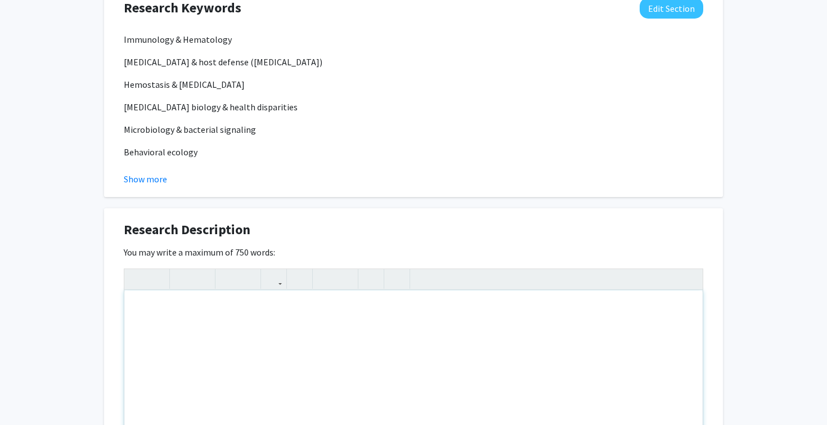
click at [284, 310] on div "Note to users with screen readers: Please deactivate our accessibility plugin f…" at bounding box center [413, 374] width 579 height 169
paste div "Note to users with screen readers: Please deactivate our accessibility plugin f…"
type textarea "<p>Research background in immunology, hematology, and microbiology, with focus …"
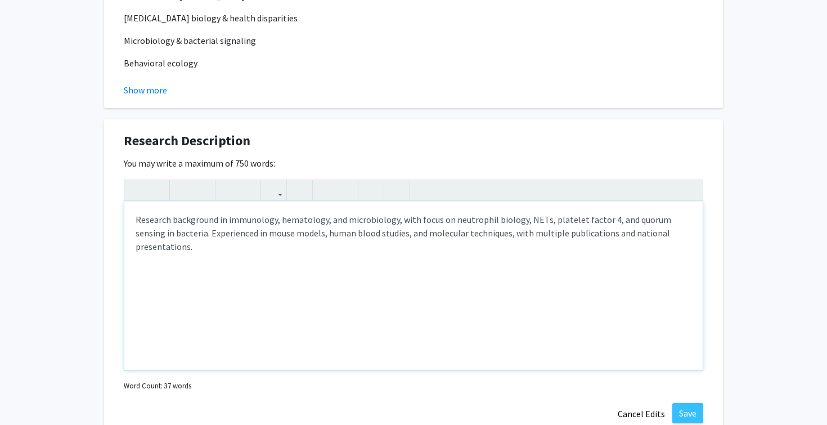
scroll to position [714, 0]
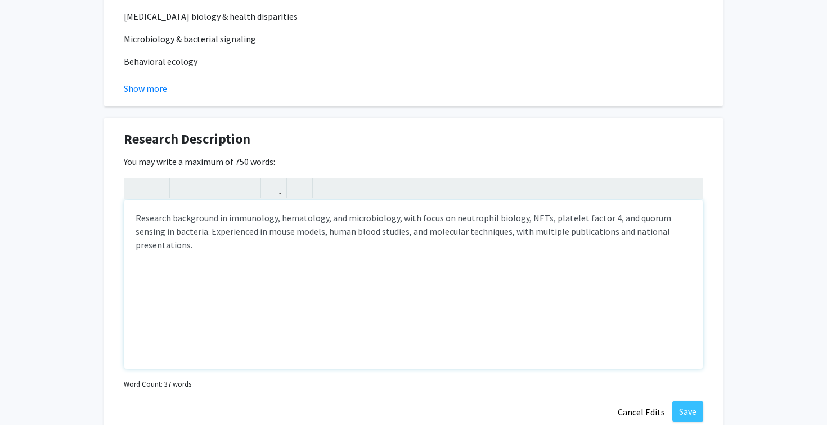
click at [521, 232] on p "Research background in immunology, hematology, and microbiology, with focus on …" at bounding box center [414, 231] width 556 height 41
type textarea "<p>Research background in immunology, hematology, and microbiology, with focus …"
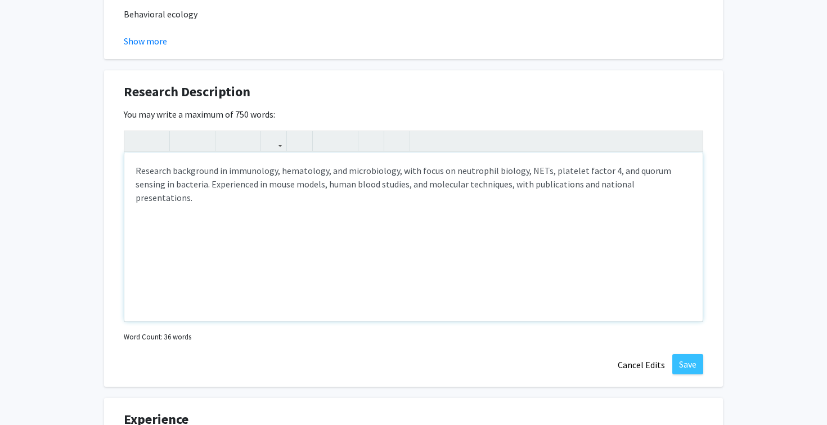
scroll to position [763, 0]
click at [686, 360] on button "Save" at bounding box center [688, 363] width 31 height 20
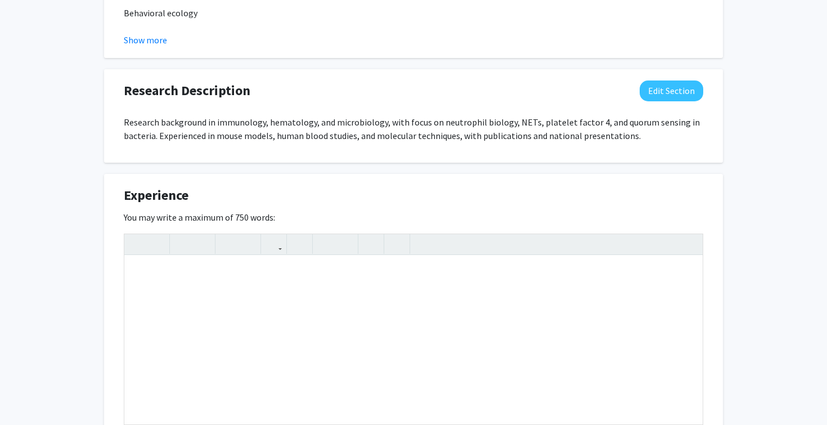
click at [789, 169] on div "Abigail Skidmore Edit Section See Public View help Degree Level: Doctoral Candi…" at bounding box center [413, 126] width 827 height 1697
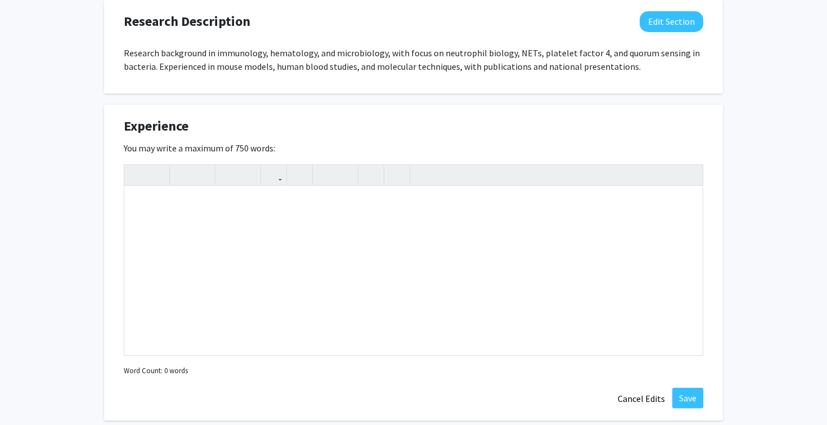
scroll to position [849, 0]
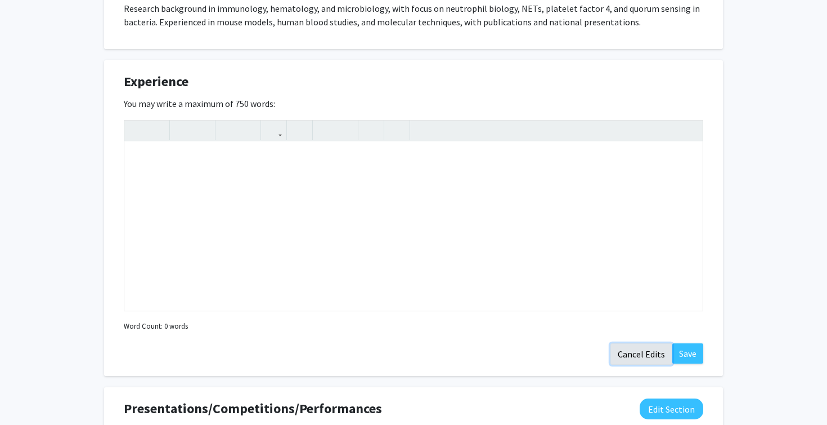
click at [650, 353] on button "Cancel Edits" at bounding box center [642, 353] width 62 height 21
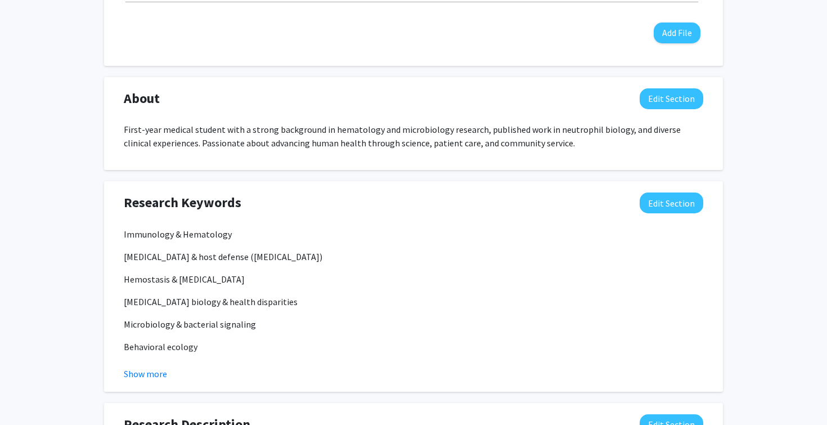
scroll to position [432, 0]
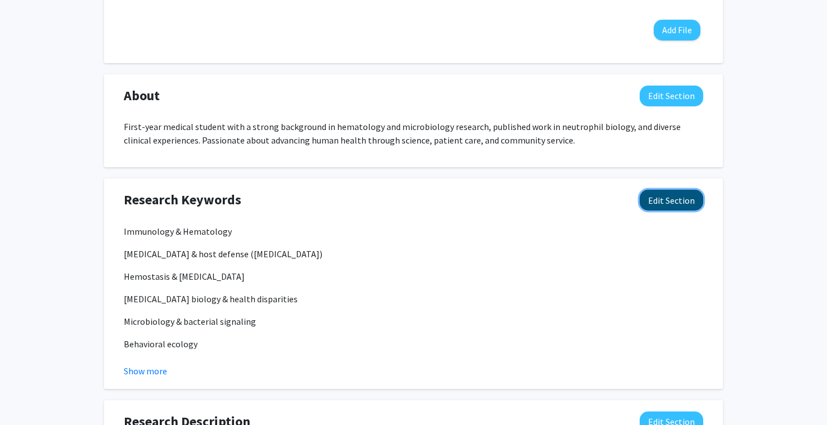
click at [686, 200] on button "Edit Section" at bounding box center [672, 200] width 64 height 21
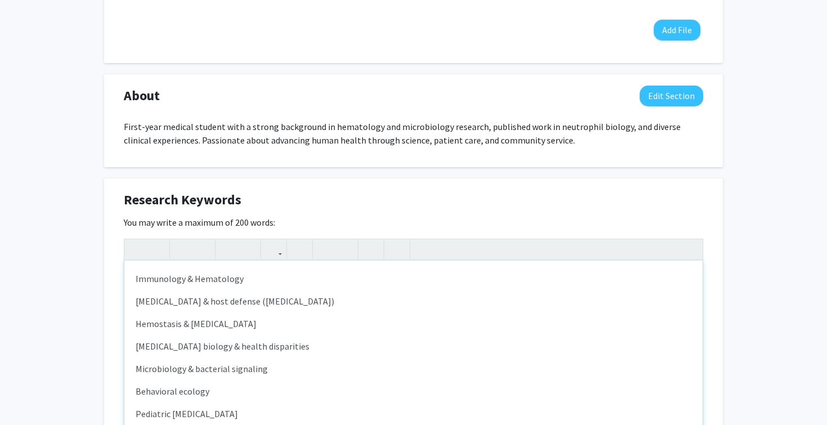
scroll to position [11, 0]
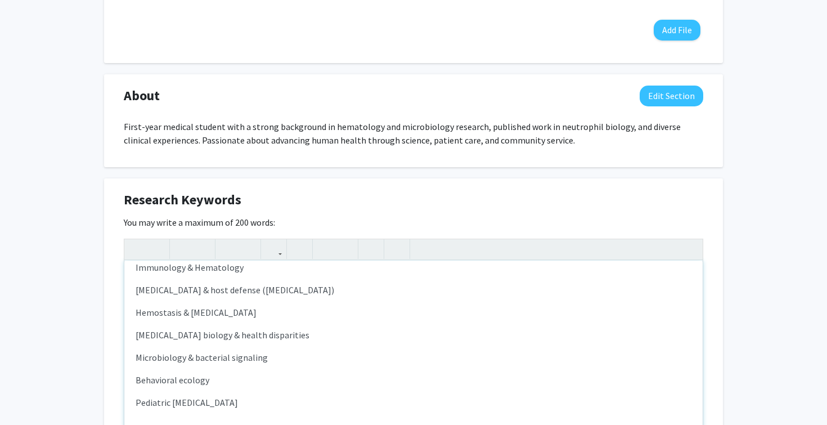
drag, startPoint x: 247, startPoint y: 404, endPoint x: 135, endPoint y: 400, distance: 111.5
click at [135, 400] on div "Immunology & Hematology Infectious disease & host defense (sepsis) Hemostasis &…" at bounding box center [413, 345] width 579 height 169
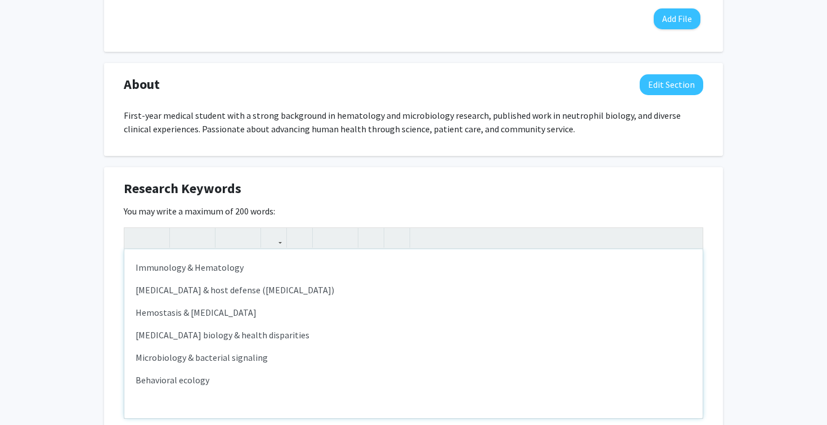
click at [139, 379] on p "Behavioral ecology" at bounding box center [414, 380] width 556 height 14
click at [136, 407] on p "Note to users with screen readers: Please deactivate our accessibility plugin f…" at bounding box center [414, 403] width 556 height 14
click at [138, 373] on p "Behavioral ecology" at bounding box center [414, 380] width 556 height 14
click at [147, 378] on div "Immunology & Hematology Infectious disease & host defense (sepsis) Hemostasis &…" at bounding box center [413, 333] width 579 height 169
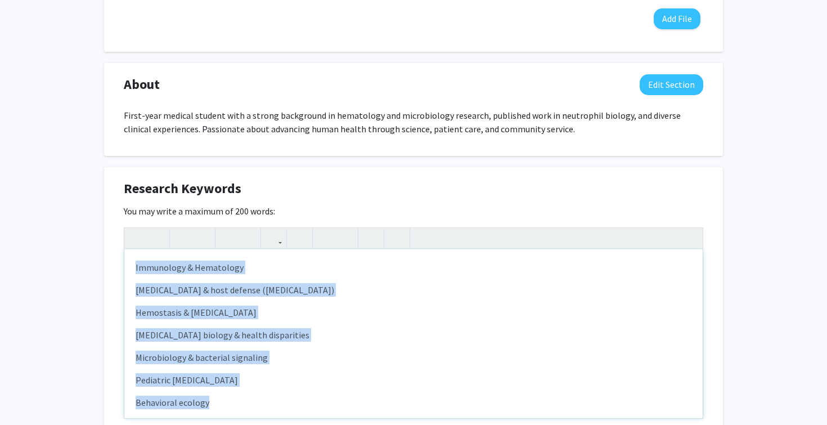
drag, startPoint x: 209, startPoint y: 404, endPoint x: 105, endPoint y: 245, distance: 189.8
click at [105, 245] on div "Research Keywords Edit Section You may write a maximum of 200 words: <p>Immunol…" at bounding box center [413, 325] width 619 height 316
type textarea "<p><ul><li>Immunology &amp; Hematology</li><li>Infectious disease &amp; host de…"
click at [321, 229] on use "button" at bounding box center [321, 229] width 0 height 0
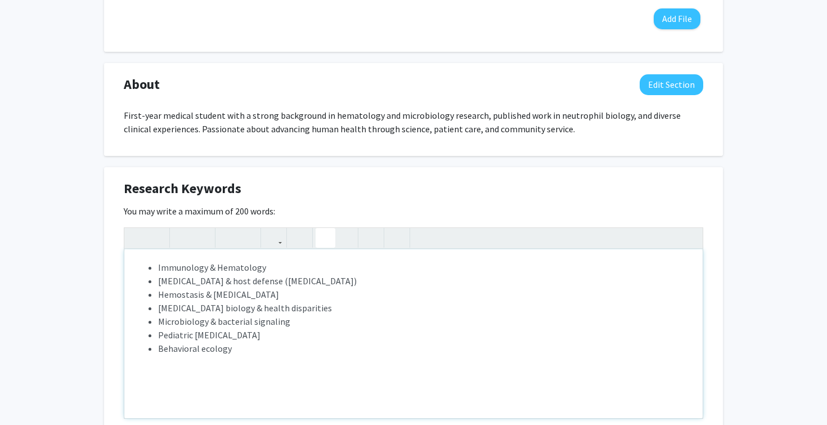
click at [250, 355] on li "Behavioral ecology" at bounding box center [425, 349] width 534 height 14
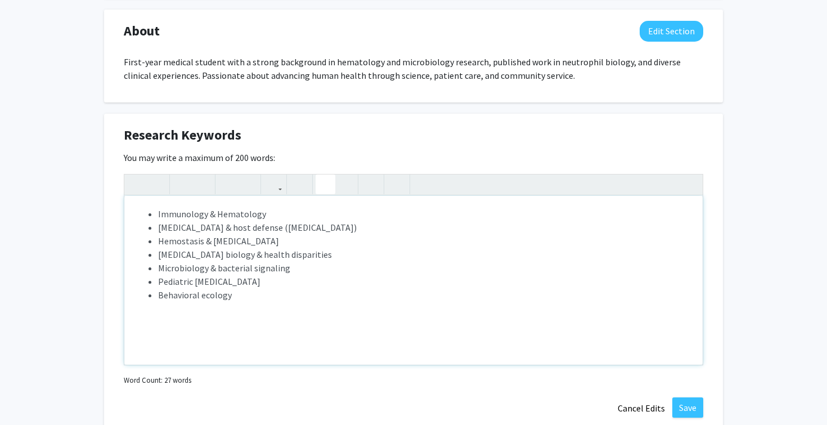
scroll to position [518, 0]
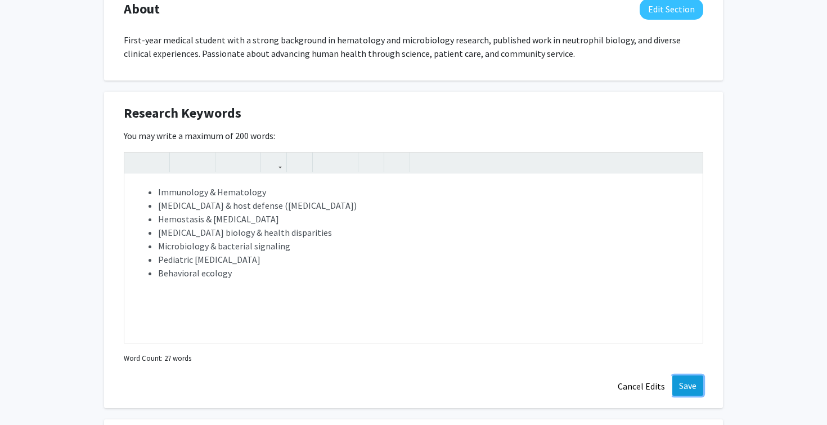
click at [691, 383] on button "Save" at bounding box center [688, 385] width 31 height 20
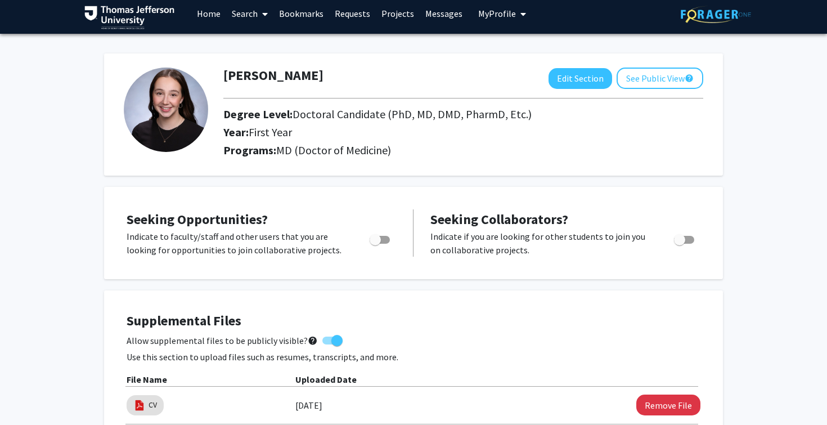
scroll to position [6, 0]
click at [382, 245] on label "Toggle" at bounding box center [377, 241] width 25 height 14
click at [375, 245] on input "Are you actively seeking opportunities?" at bounding box center [375, 244] width 1 height 1
checkbox input "true"
click at [211, 21] on link "Home" at bounding box center [208, 13] width 35 height 39
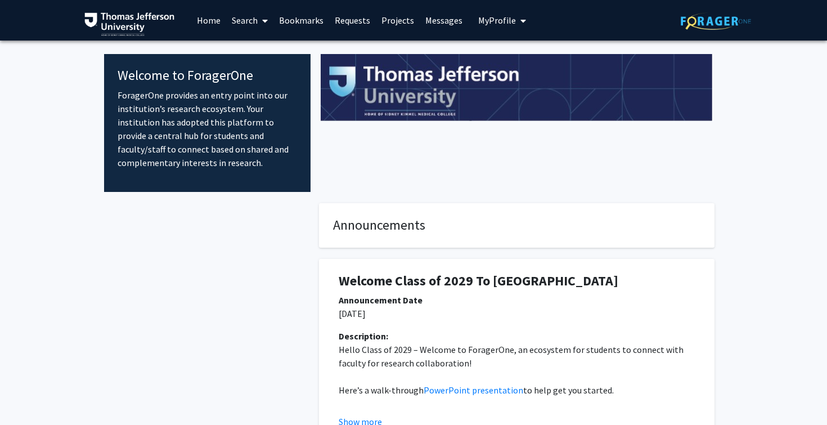
click at [248, 28] on link "Search" at bounding box center [249, 20] width 47 height 39
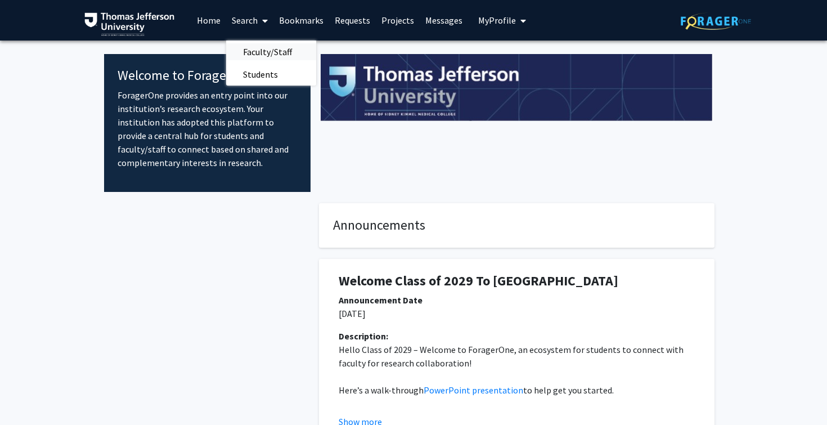
click at [255, 48] on span "Faculty/Staff" at bounding box center [267, 52] width 83 height 23
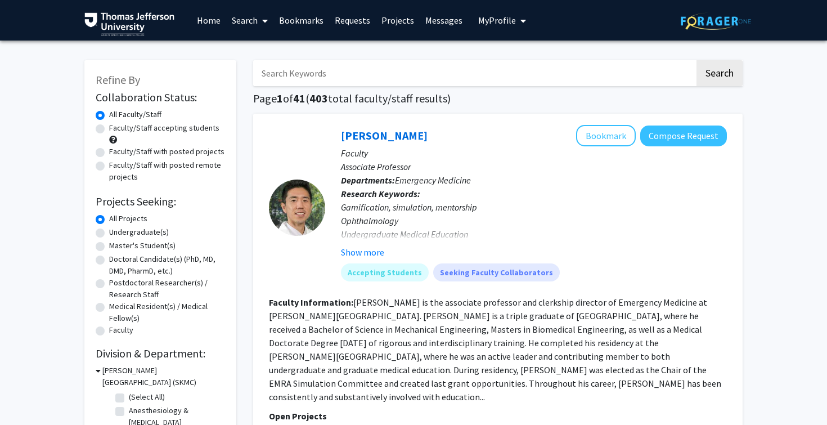
click at [109, 259] on label "Doctoral Candidate(s) (PhD, MD, DMD, PharmD, etc.)" at bounding box center [167, 265] width 116 height 24
click at [109, 259] on input "Doctoral Candidate(s) (PhD, MD, DMD, PharmD, etc.)" at bounding box center [112, 256] width 7 height 7
radio input "true"
click at [304, 29] on link "Bookmarks" at bounding box center [302, 20] width 56 height 39
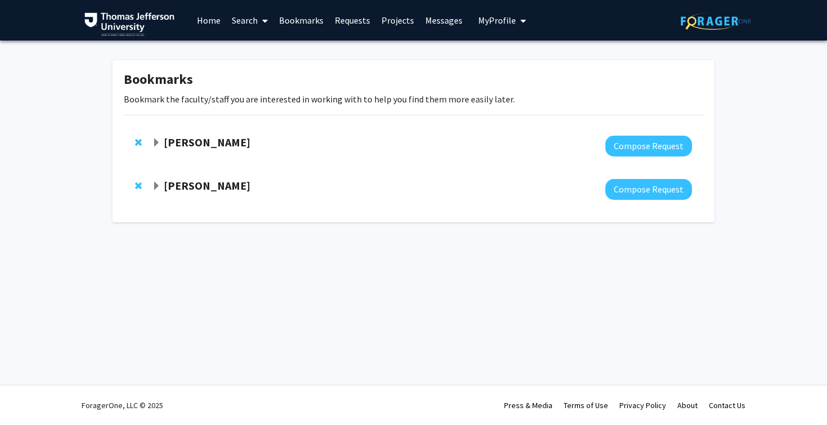
click at [158, 187] on span "Expand Elizabeth Wright-Jin Bookmark" at bounding box center [156, 186] width 9 height 9
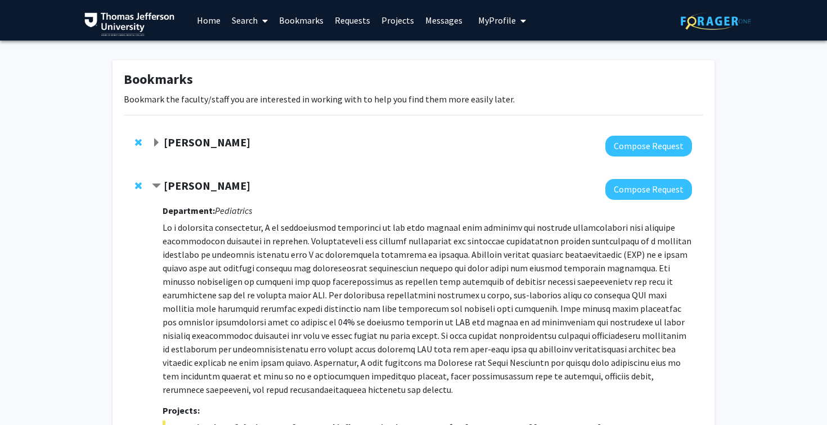
click at [494, 23] on span "My Profile" at bounding box center [497, 20] width 38 height 11
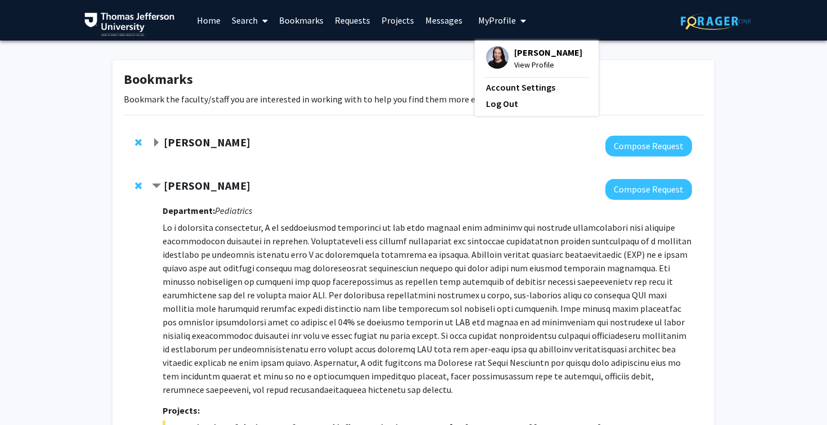
click at [521, 63] on span "View Profile" at bounding box center [548, 65] width 68 height 12
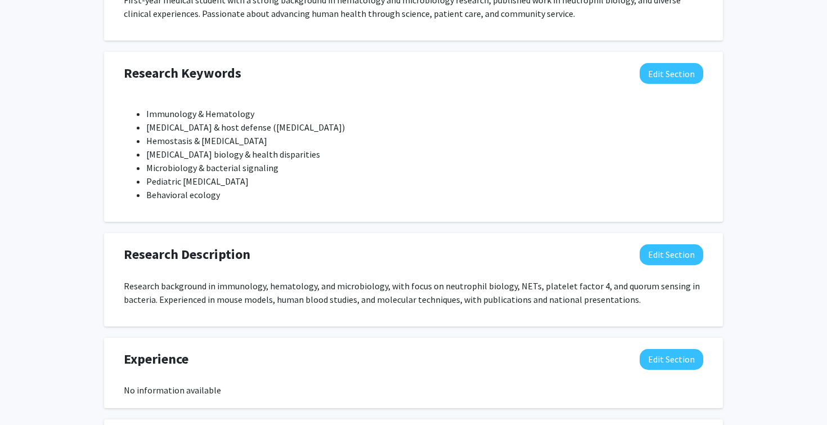
scroll to position [562, 0]
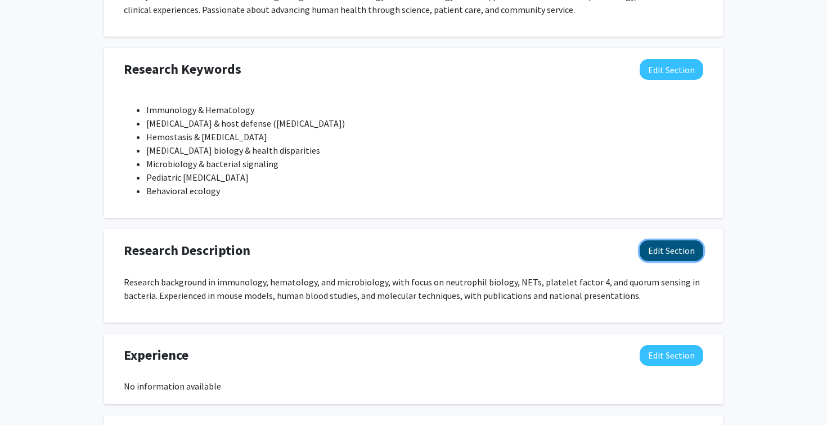
click at [666, 253] on button "Edit Section" at bounding box center [672, 250] width 64 height 21
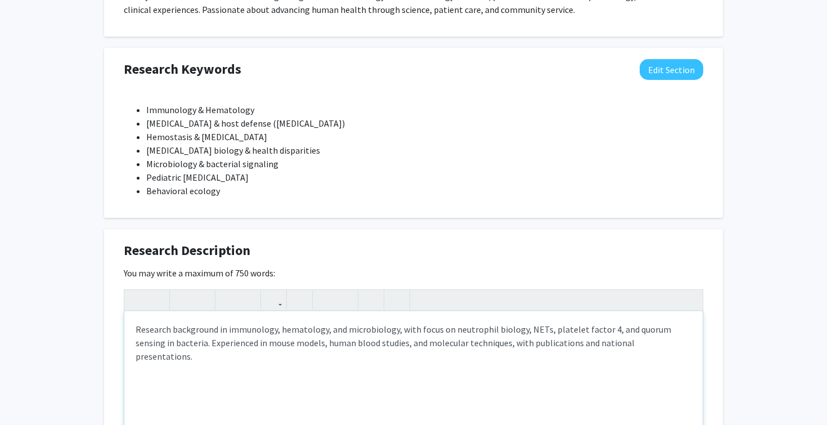
click at [610, 329] on p "Research background in immunology, hematology, and microbiology, with focus on …" at bounding box center [414, 343] width 556 height 41
paste div "Note to users with screen readers: Please deactivate our accessibility plugin f…"
type textarea "<p>Research background in immunology, hematology, and microbiology, with focus …"
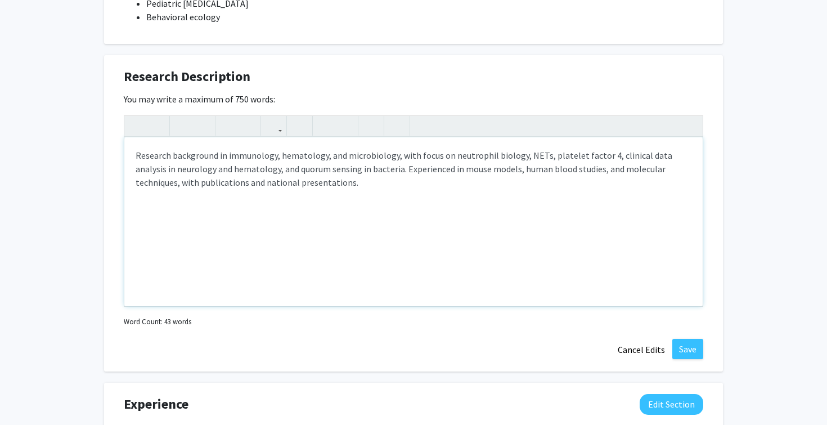
scroll to position [742, 0]
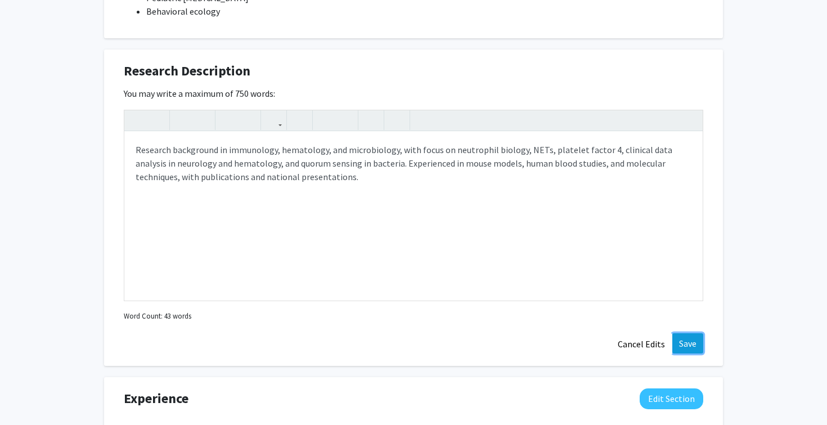
click at [682, 338] on button "Save" at bounding box center [688, 343] width 31 height 20
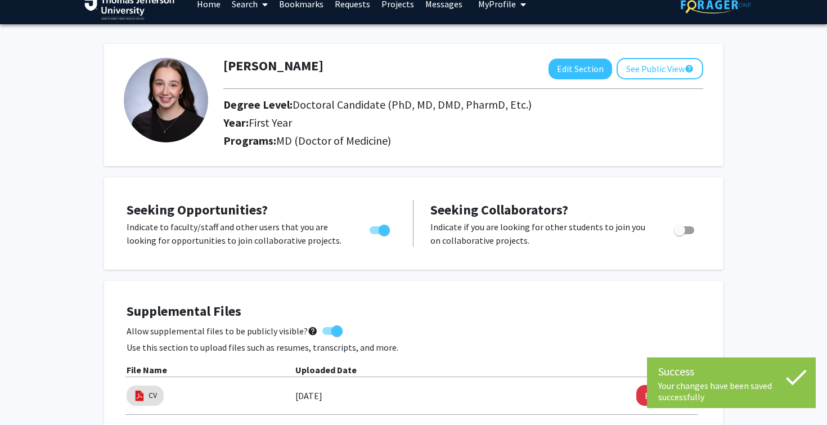
scroll to position [0, 0]
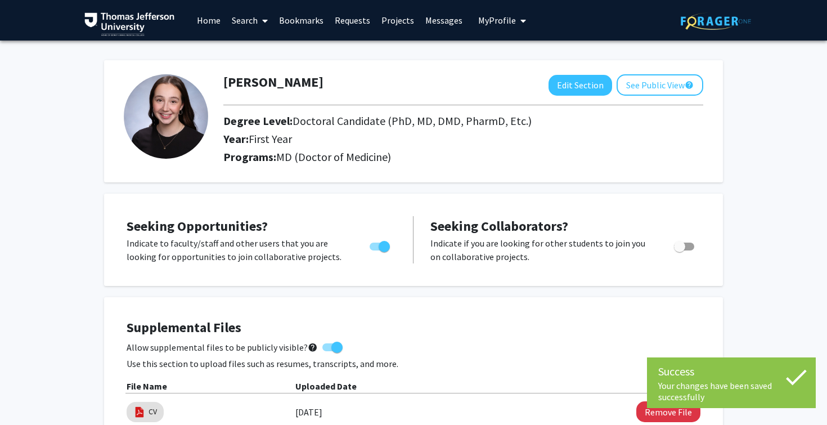
click at [306, 32] on link "Bookmarks" at bounding box center [302, 20] width 56 height 39
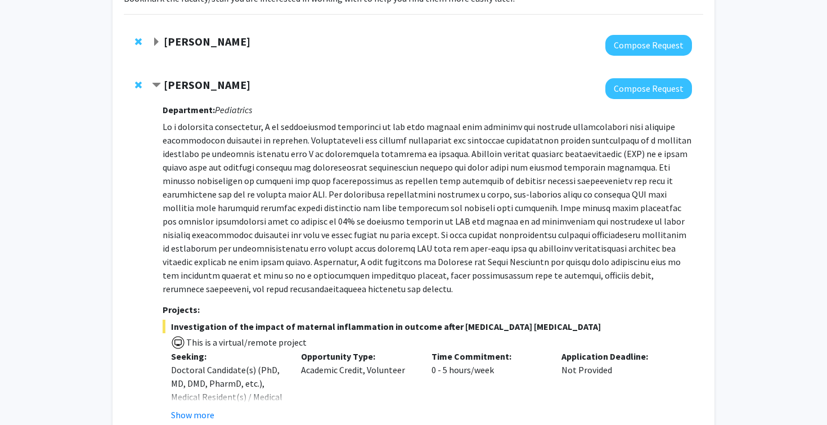
scroll to position [100, 0]
click at [629, 88] on button "Compose Request" at bounding box center [649, 89] width 87 height 21
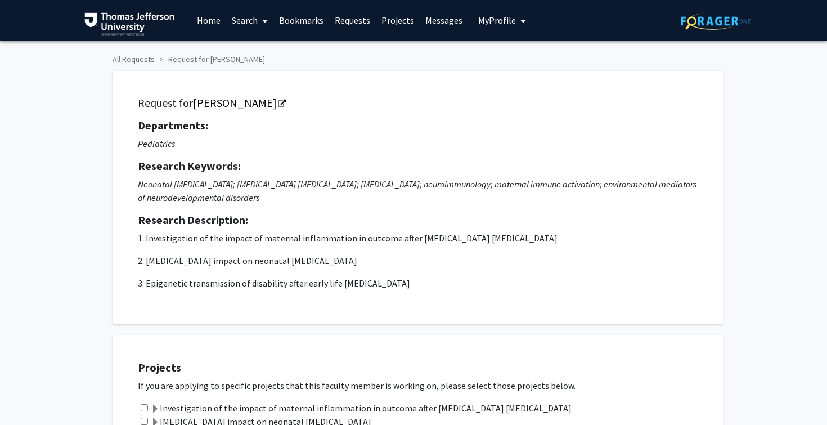
click at [707, 12] on img at bounding box center [716, 20] width 70 height 17
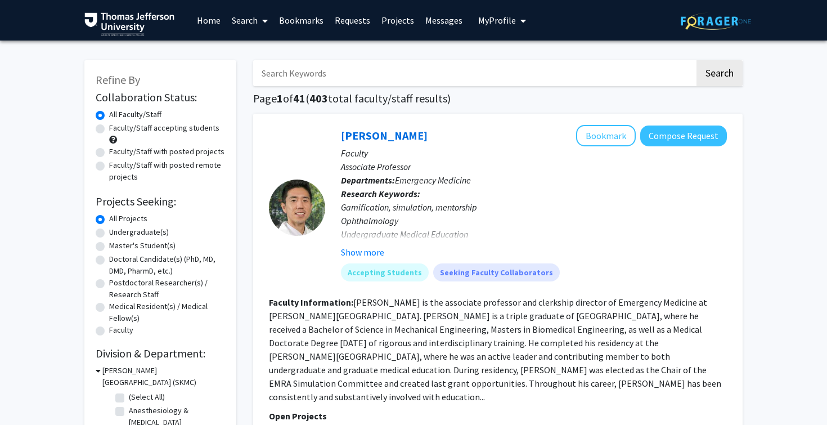
click at [508, 21] on span "My Profile" at bounding box center [497, 20] width 38 height 11
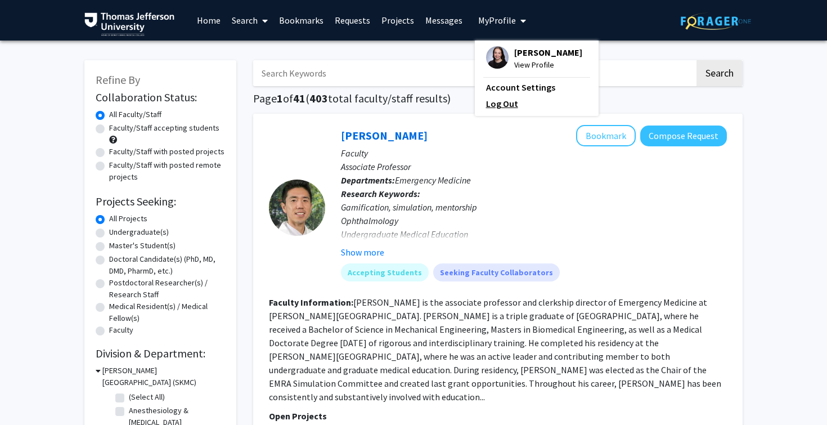
click at [493, 108] on link "Log Out" at bounding box center [536, 104] width 101 height 14
